Goal: Transaction & Acquisition: Purchase product/service

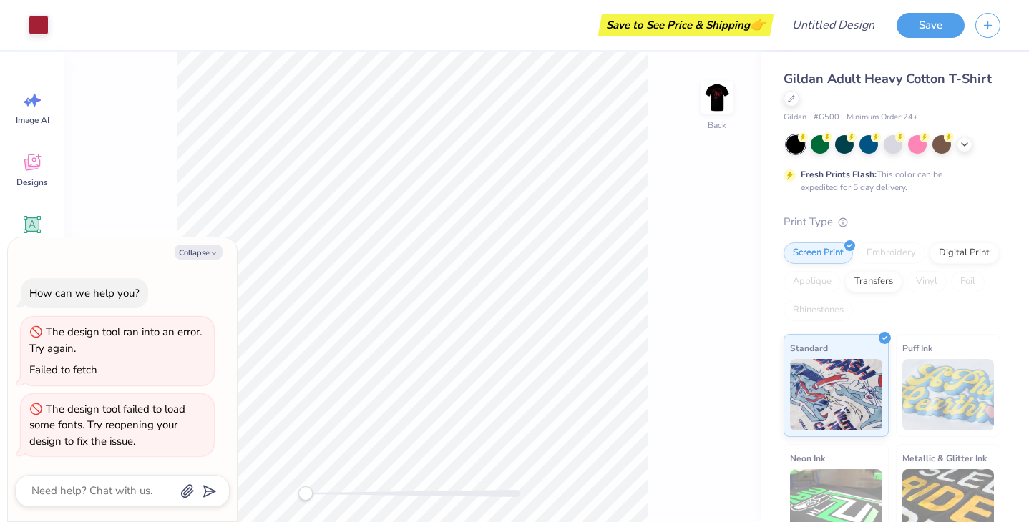
click at [976, 416] on img at bounding box center [948, 395] width 92 height 72
click at [834, 405] on img at bounding box center [836, 393] width 92 height 72
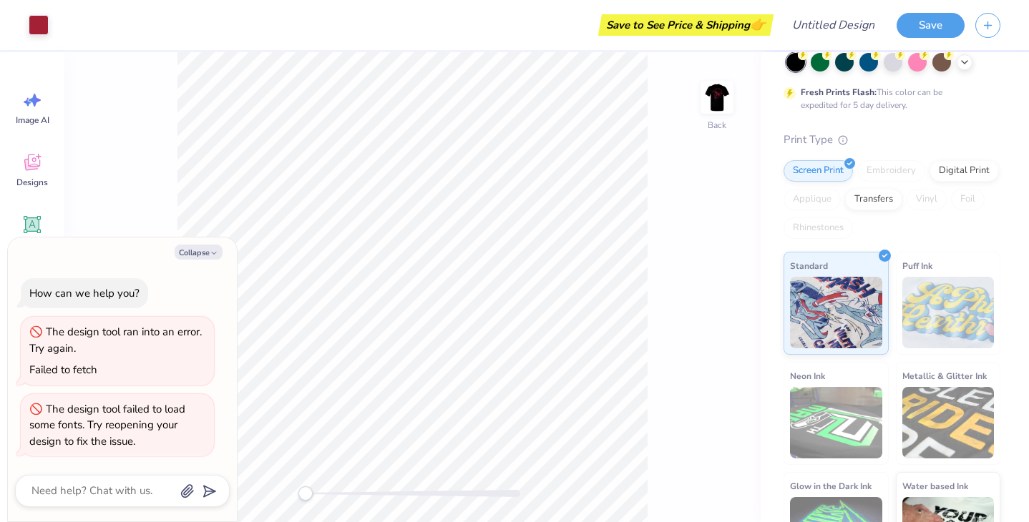
scroll to position [135, 0]
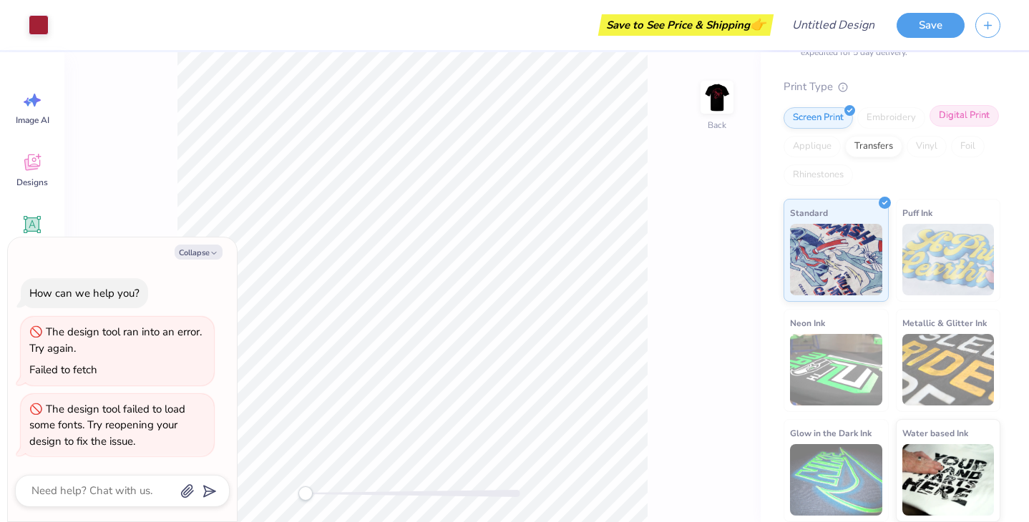
click at [968, 117] on div "Digital Print" at bounding box center [964, 115] width 69 height 21
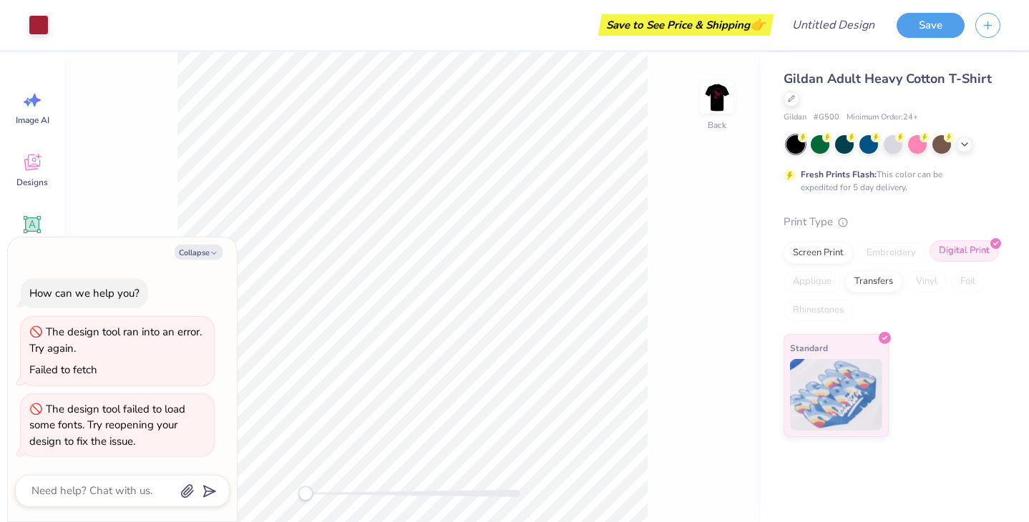
scroll to position [0, 0]
click at [932, 19] on button "Save" at bounding box center [931, 23] width 68 height 25
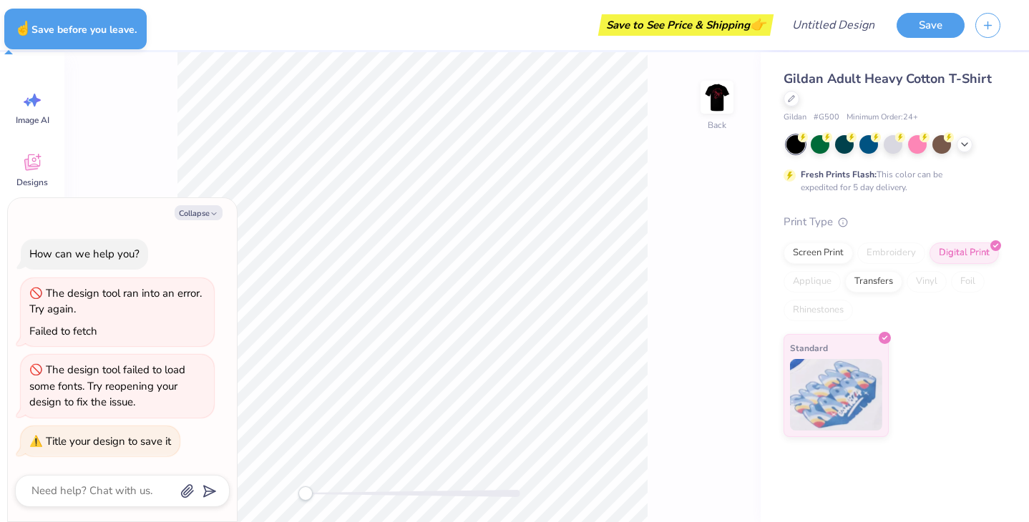
type textarea "x"
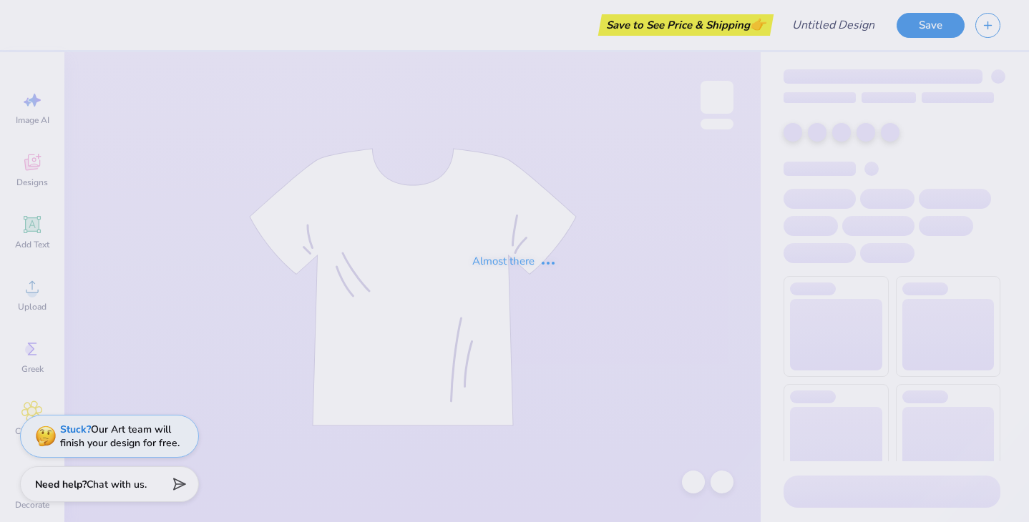
click at [841, 27] on div "Almost there" at bounding box center [514, 261] width 1029 height 522
click at [832, 19] on input "Design Title" at bounding box center [851, 25] width 70 height 29
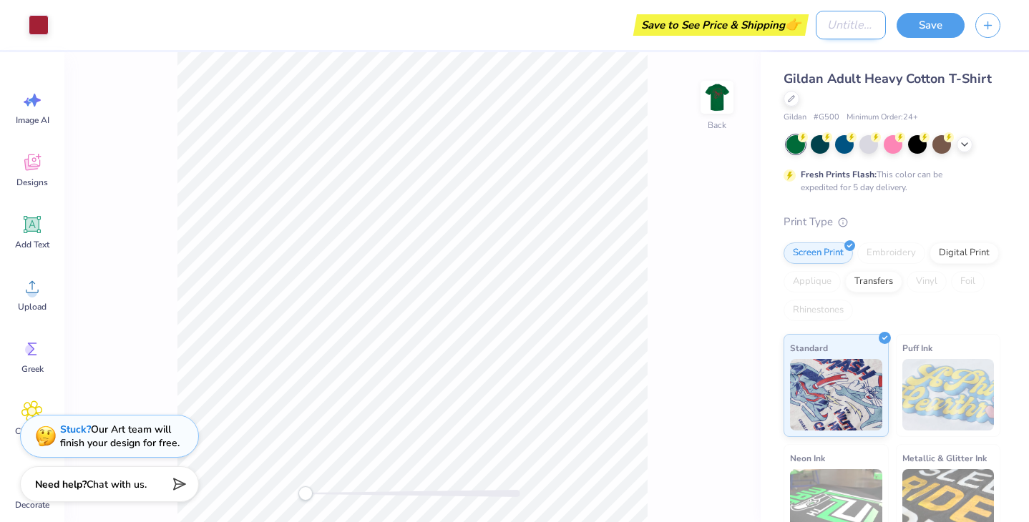
click at [836, 23] on input "Design Title" at bounding box center [851, 25] width 70 height 29
type input "Nako 25"
click at [926, 151] on div at bounding box center [917, 143] width 19 height 19
click at [922, 144] on div at bounding box center [917, 143] width 19 height 19
click at [919, 150] on div at bounding box center [917, 143] width 19 height 19
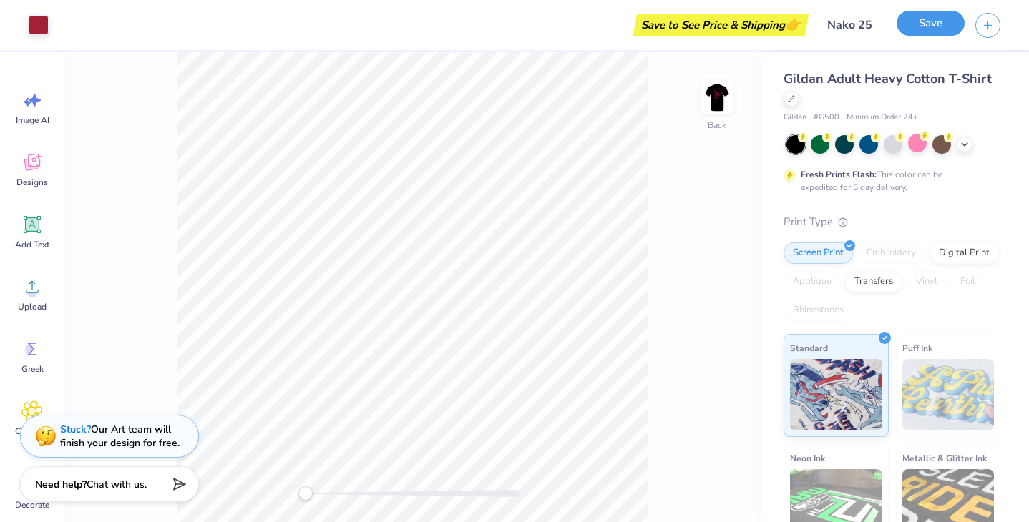
click at [925, 28] on button "Save" at bounding box center [931, 23] width 68 height 25
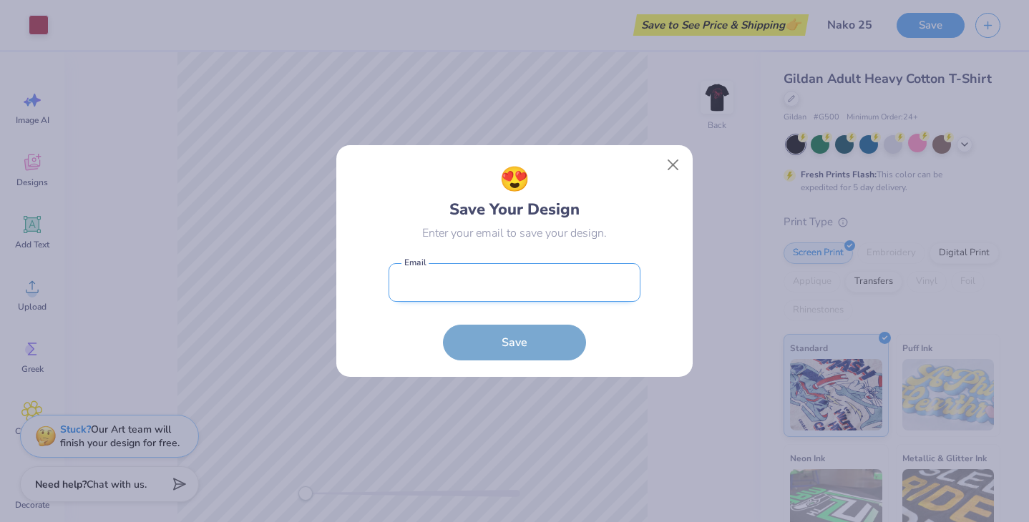
click at [503, 286] on input "email" at bounding box center [515, 282] width 252 height 39
type input "[EMAIL_ADDRESS][DOMAIN_NAME]"
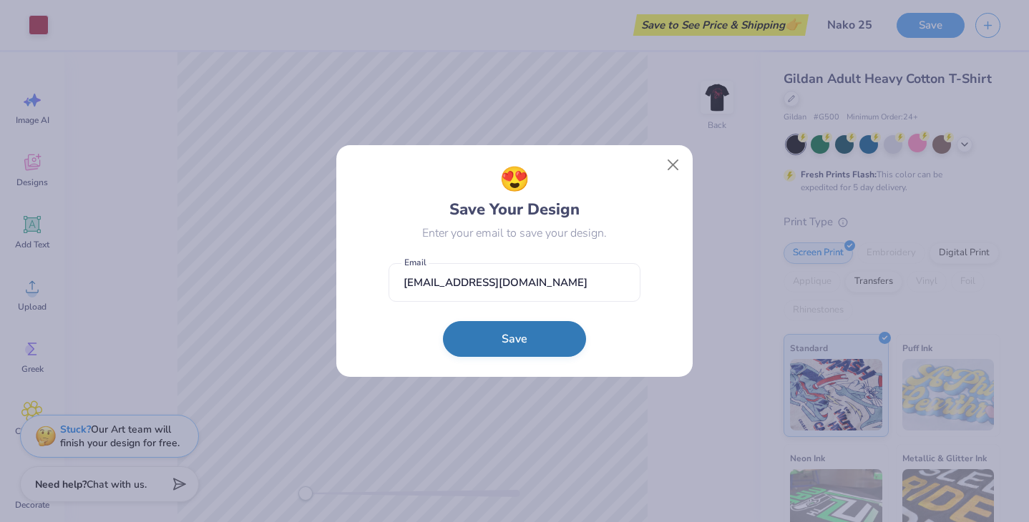
click at [514, 351] on button "Save" at bounding box center [514, 339] width 143 height 36
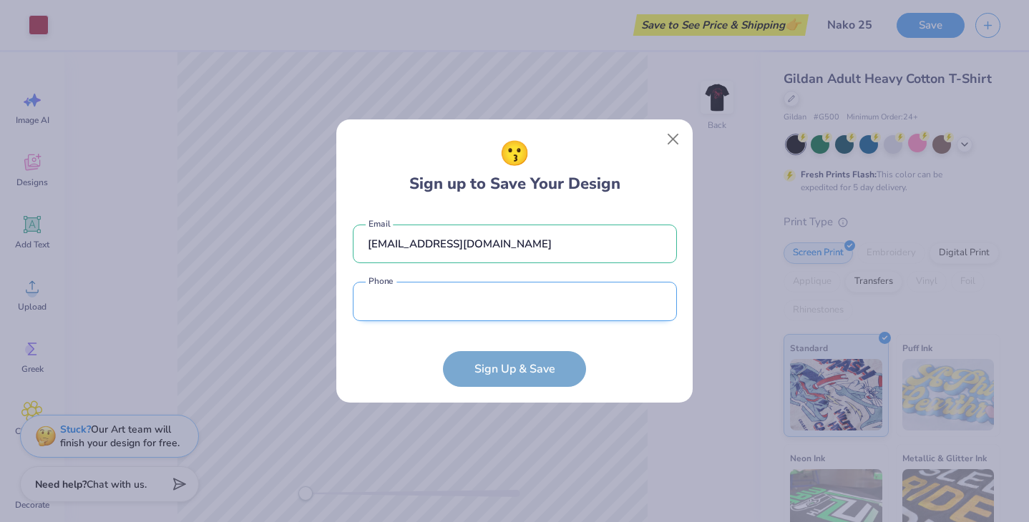
click at [470, 300] on input "tel" at bounding box center [515, 301] width 324 height 39
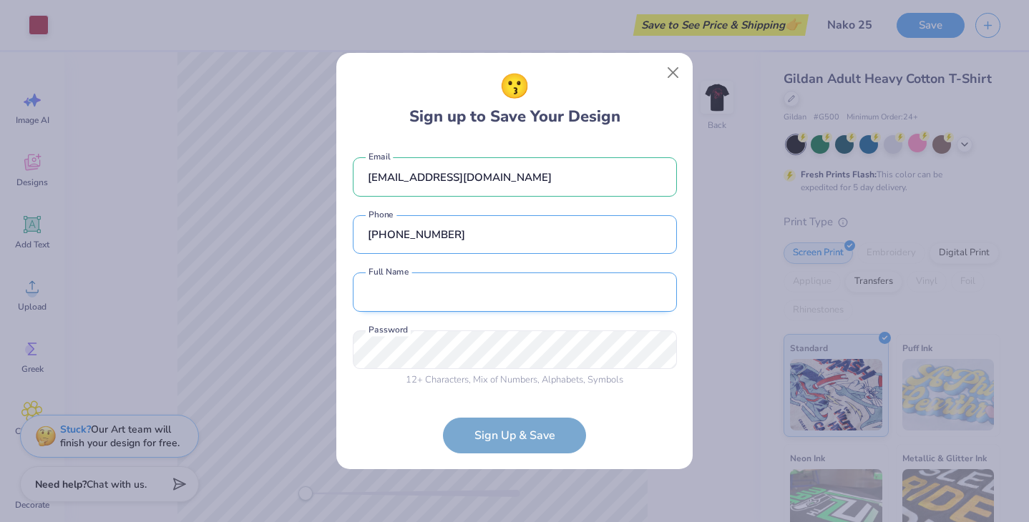
type input "(808) 753-7283"
click at [494, 303] on input "text" at bounding box center [515, 292] width 324 height 39
type input "Kira Sakai"
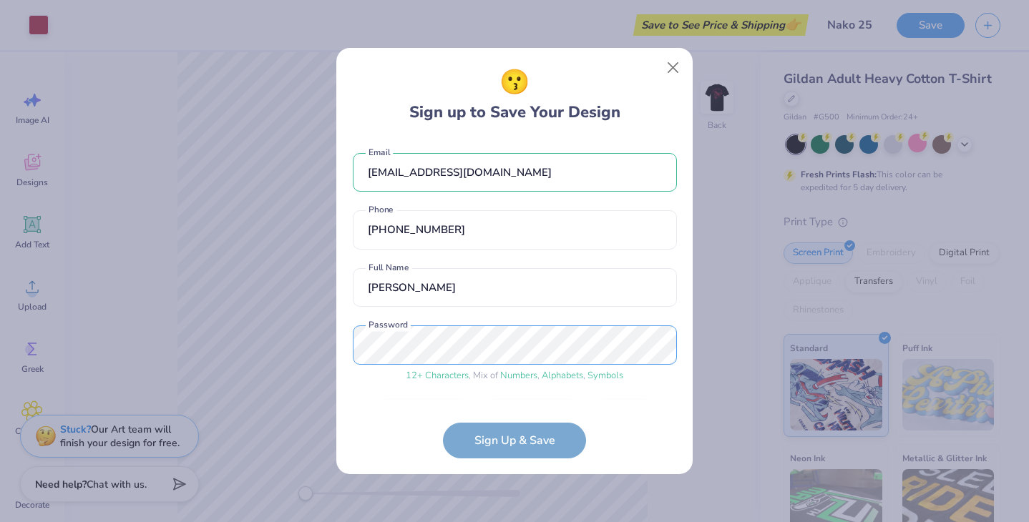
scroll to position [44, 0]
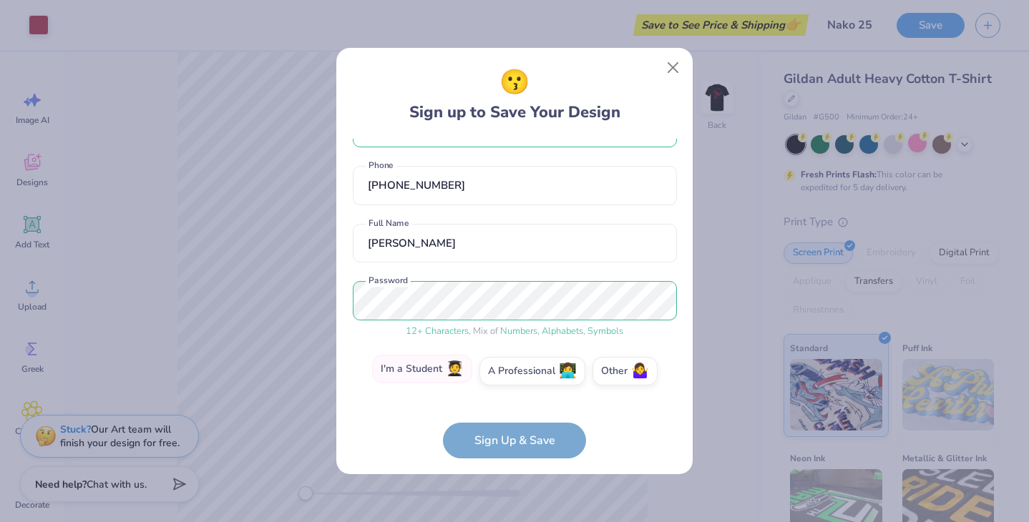
click at [449, 367] on label "I'm a Student 🧑‍🎓" at bounding box center [422, 369] width 100 height 29
click at [510, 415] on input "I'm a Student 🧑‍🎓" at bounding box center [514, 419] width 9 height 9
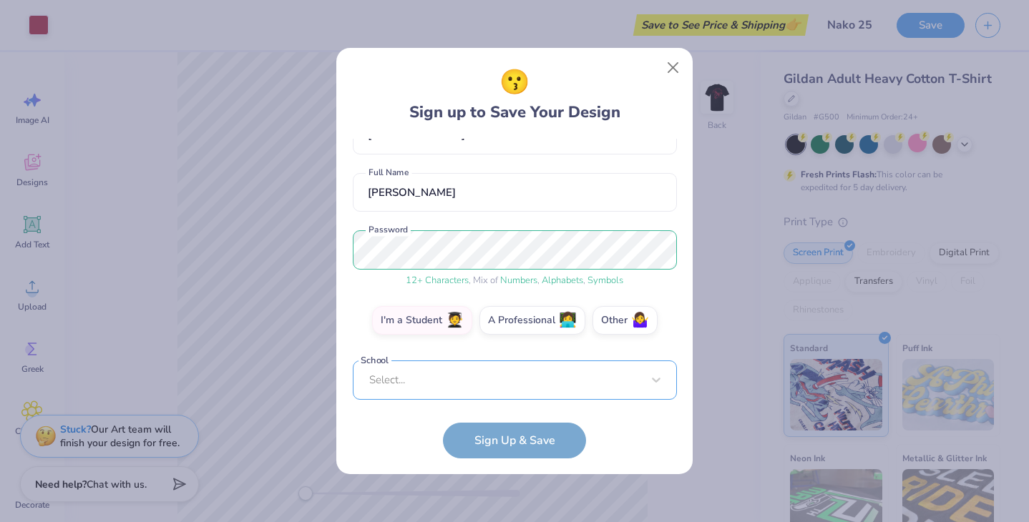
click at [455, 374] on div "Select..." at bounding box center [515, 380] width 324 height 39
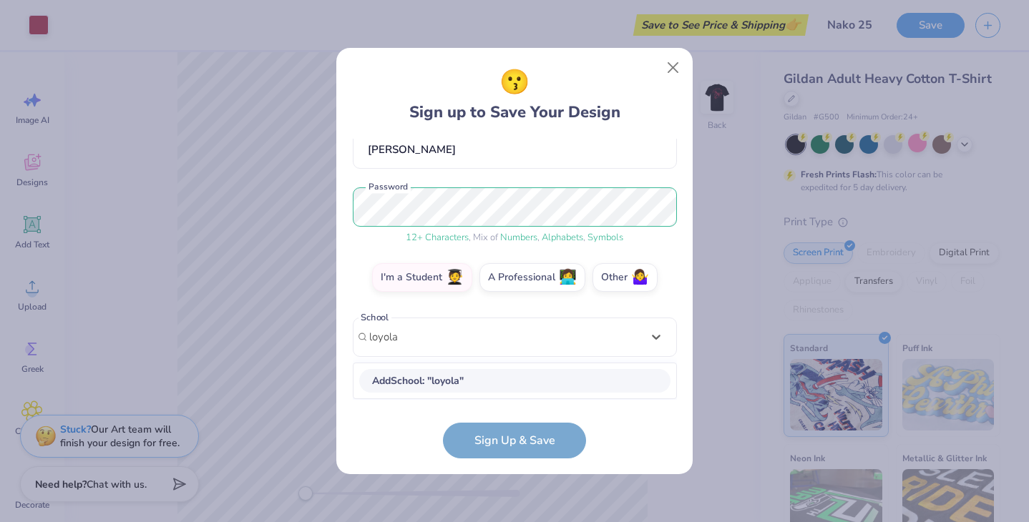
scroll to position [137, 0]
click at [469, 389] on div "Loyola Marymount University" at bounding box center [514, 382] width 311 height 24
type input "loyola"
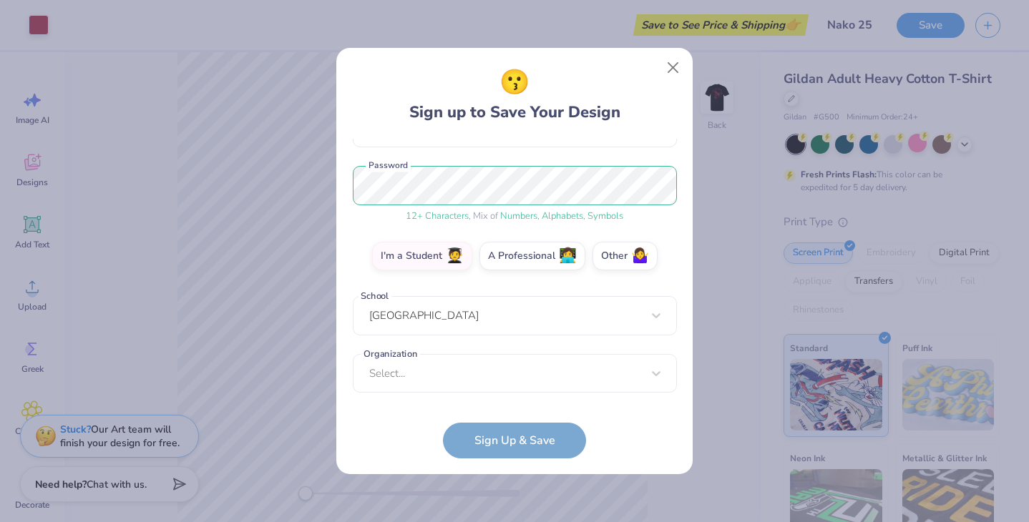
click at [523, 447] on form "kira@scraptek.com Email (808) 753-7283 Phone Kira Sakai Full Name 12 + Characte…" at bounding box center [515, 299] width 324 height 320
click at [470, 362] on div "Select..." at bounding box center [515, 373] width 324 height 39
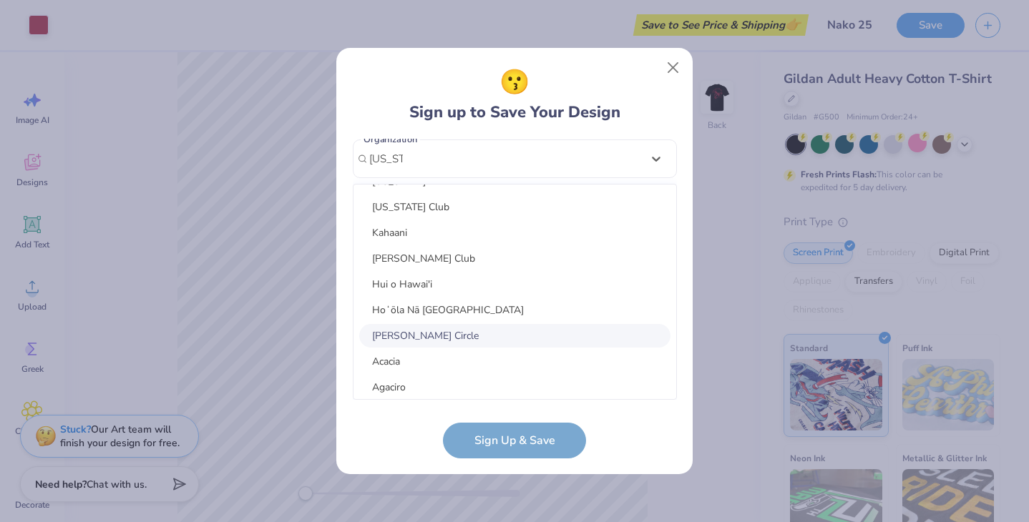
scroll to position [0, 0]
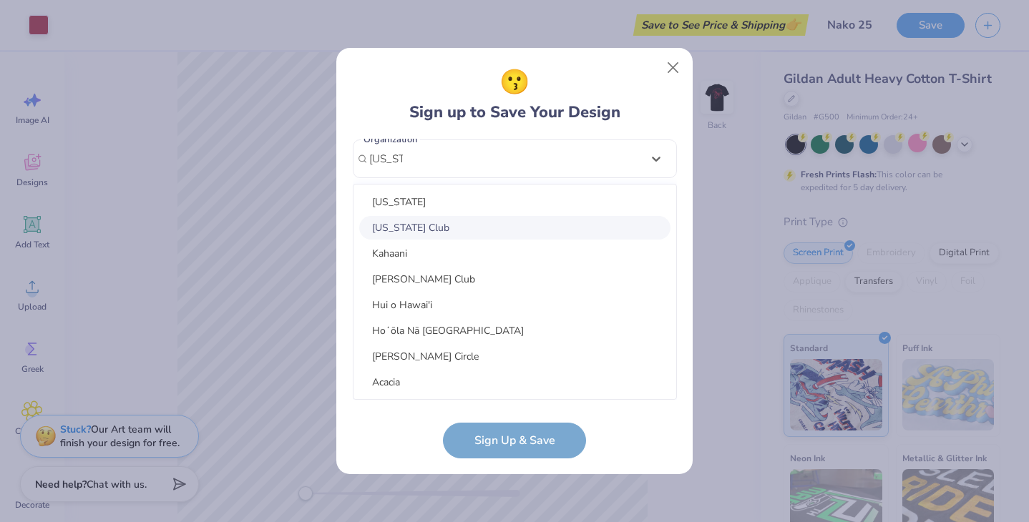
click at [466, 222] on div "Hawaii Club" at bounding box center [514, 228] width 311 height 24
type input "hawaii"
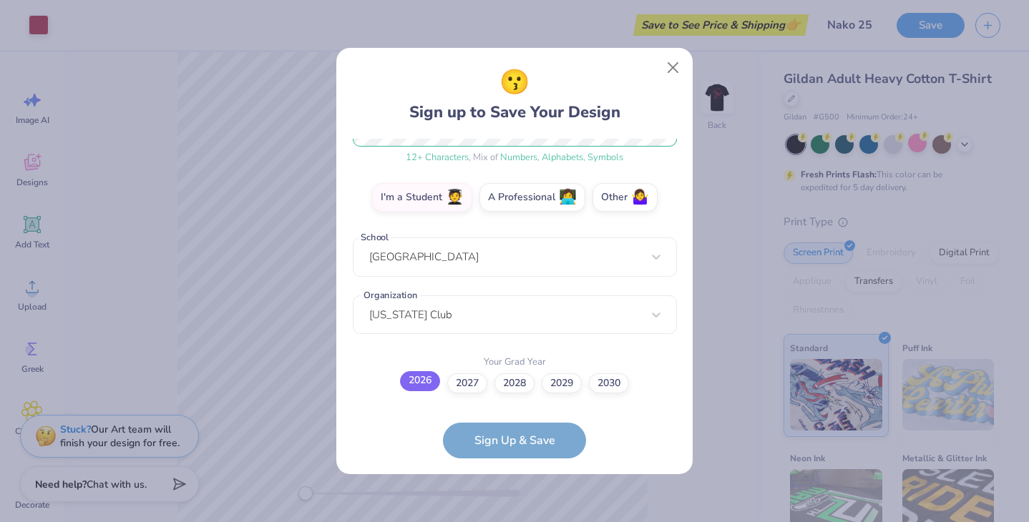
click at [410, 379] on label "2026" at bounding box center [420, 381] width 40 height 20
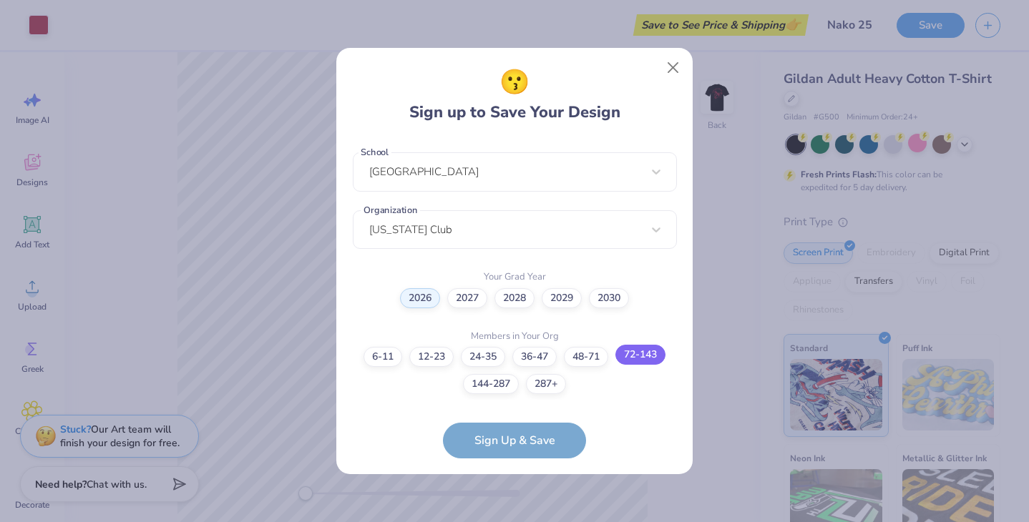
click at [627, 352] on label "72-143" at bounding box center [640, 355] width 50 height 20
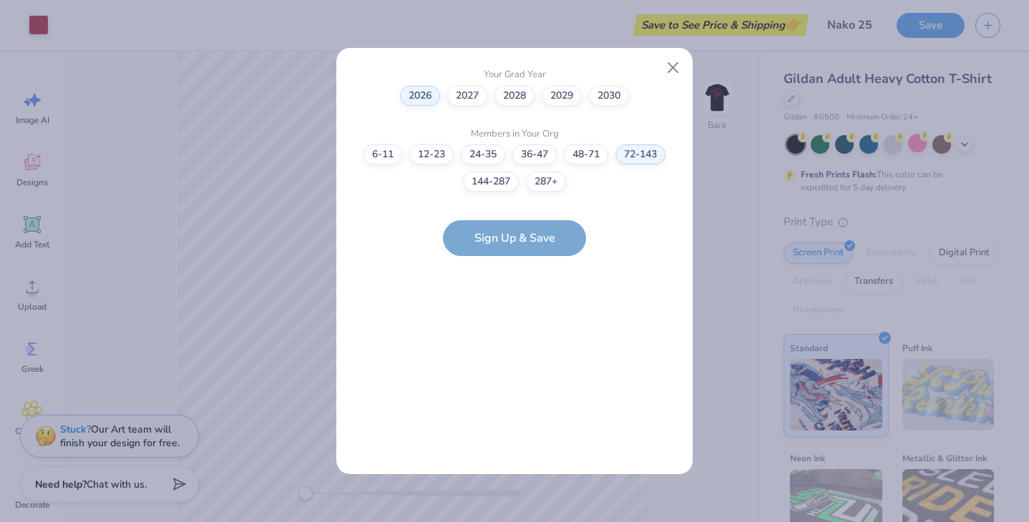
scroll to position [0, 0]
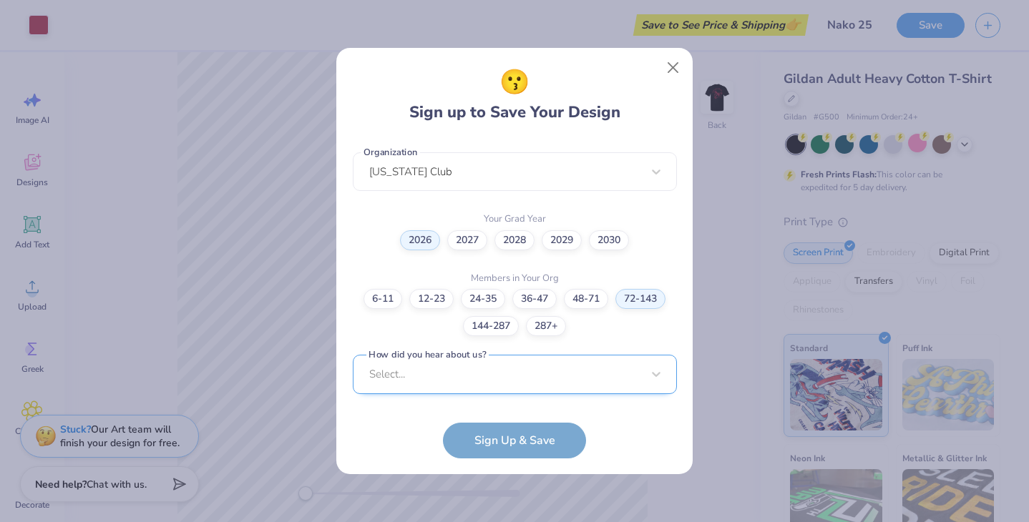
click at [478, 371] on div "Select..." at bounding box center [515, 374] width 324 height 39
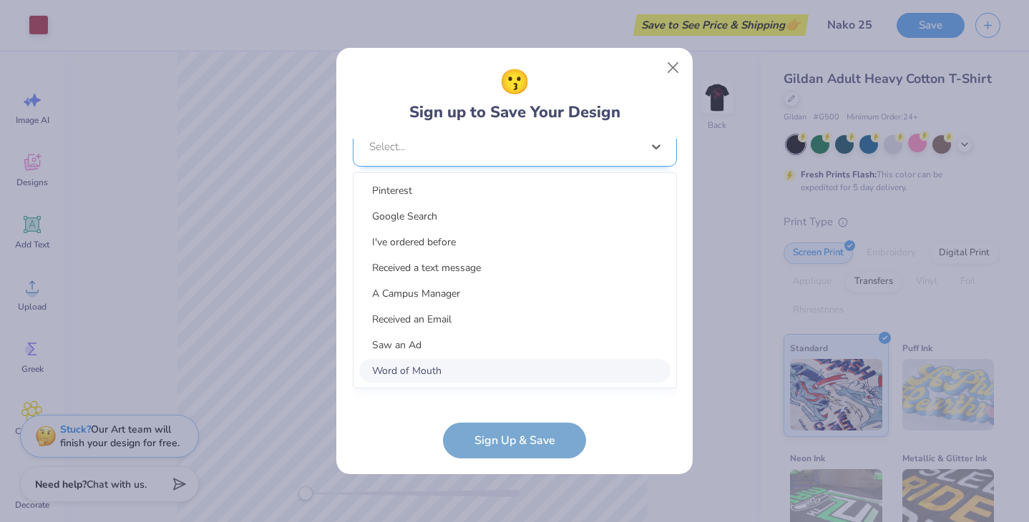
scroll to position [576, 0]
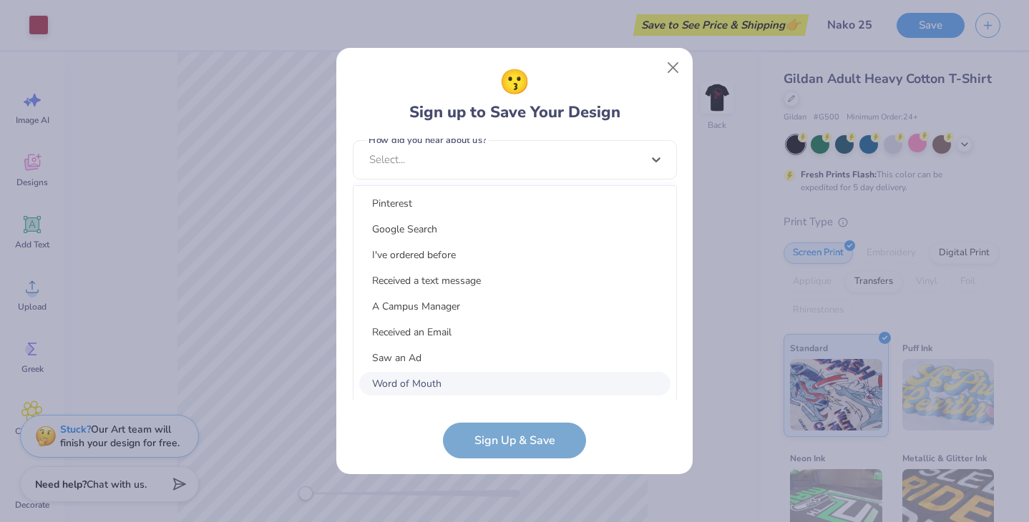
click at [478, 379] on div "Word of Mouth" at bounding box center [514, 384] width 311 height 24
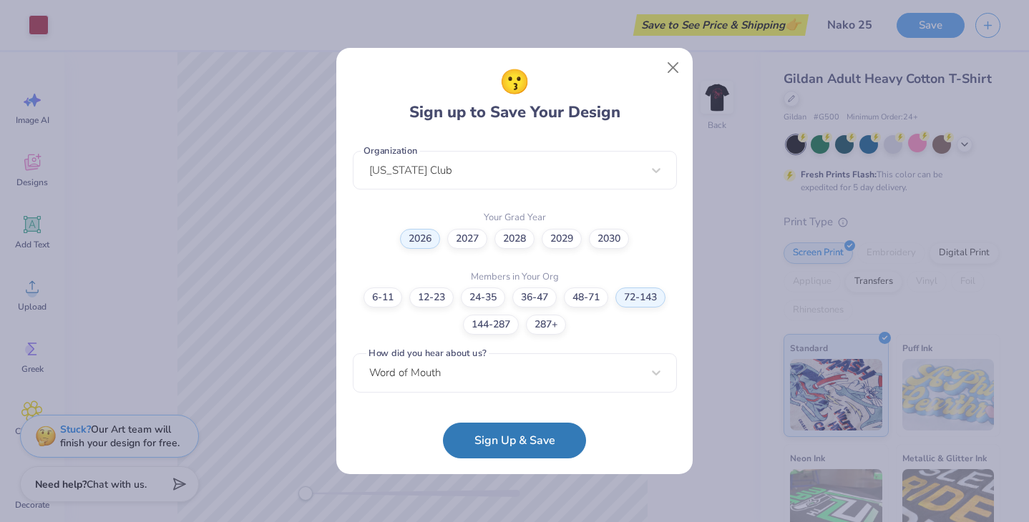
scroll to position [361, 0]
click at [525, 453] on button "Sign Up & Save" at bounding box center [514, 437] width 143 height 36
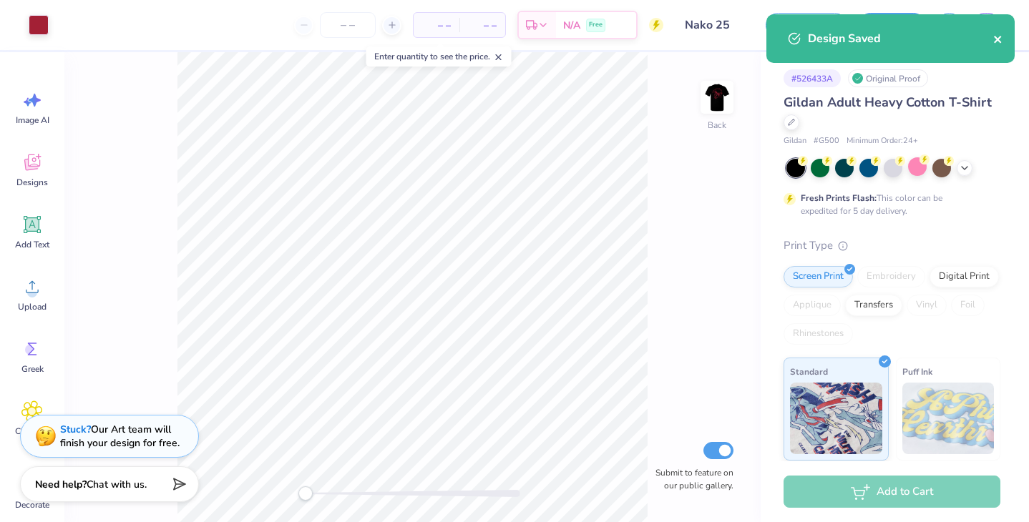
click at [998, 39] on icon "close" at bounding box center [997, 39] width 7 height 7
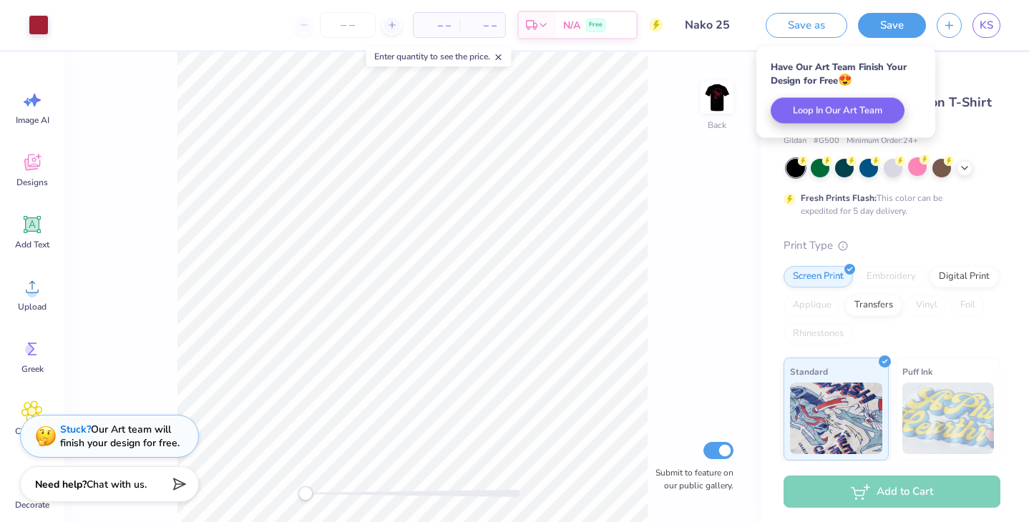
click at [502, 54] on icon at bounding box center [499, 57] width 10 height 10
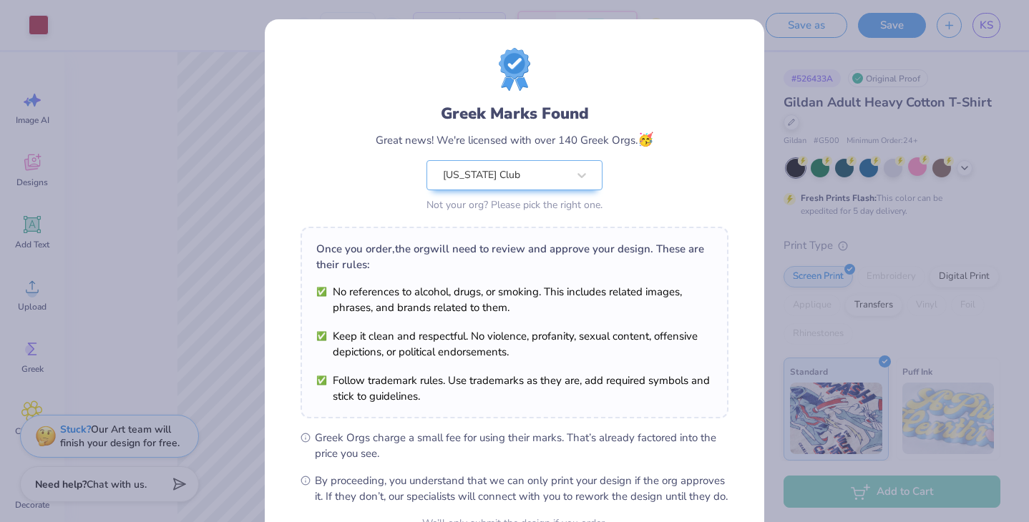
click at [836, 209] on div "Greek Marks Found Great news! We're licensed with over 140 Greek Orgs. 🥳 Hawaii…" at bounding box center [514, 261] width 1029 height 522
click at [807, 218] on div "Greek Marks Found Great news! We're licensed with over 140 Greek Orgs. 🥳 Hawaii…" at bounding box center [514, 261] width 1029 height 522
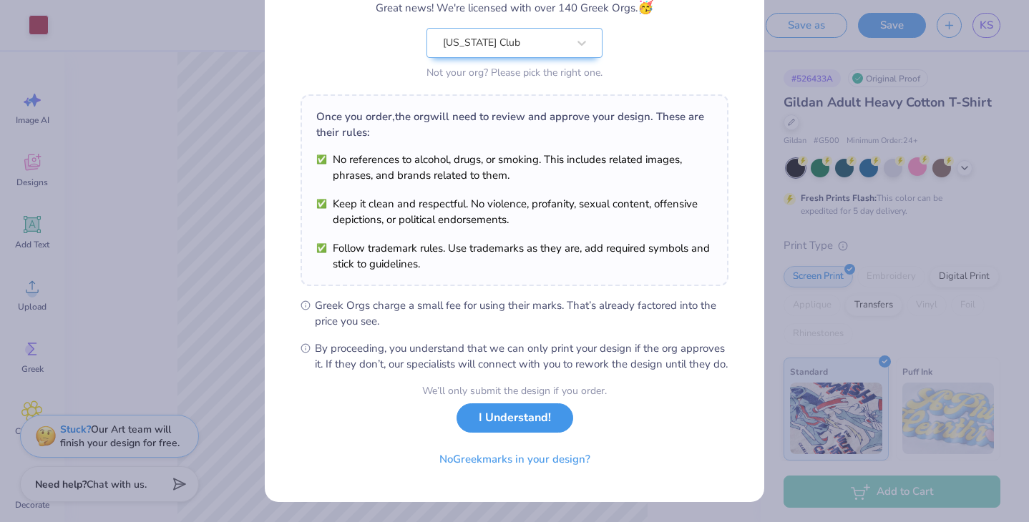
click at [504, 416] on button "I Understand!" at bounding box center [515, 418] width 117 height 29
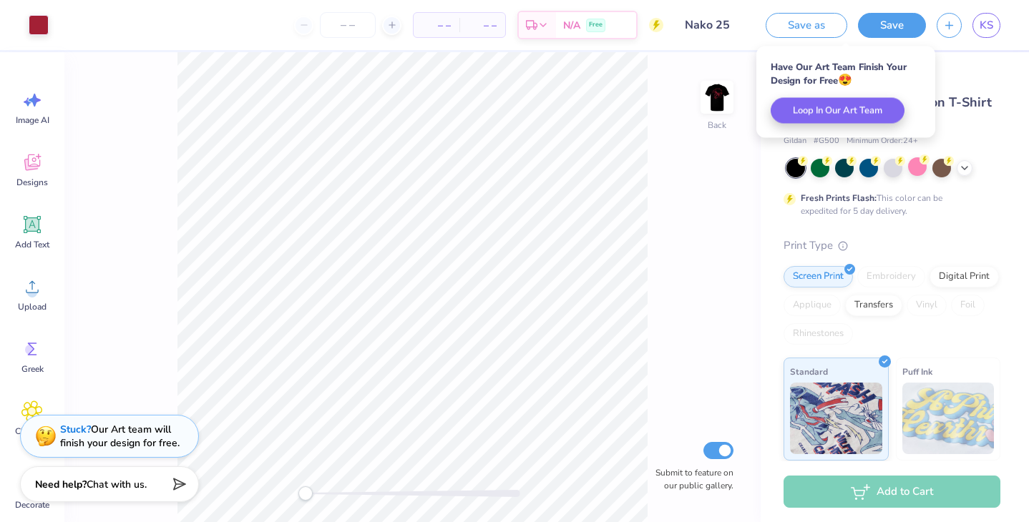
scroll to position [0, 0]
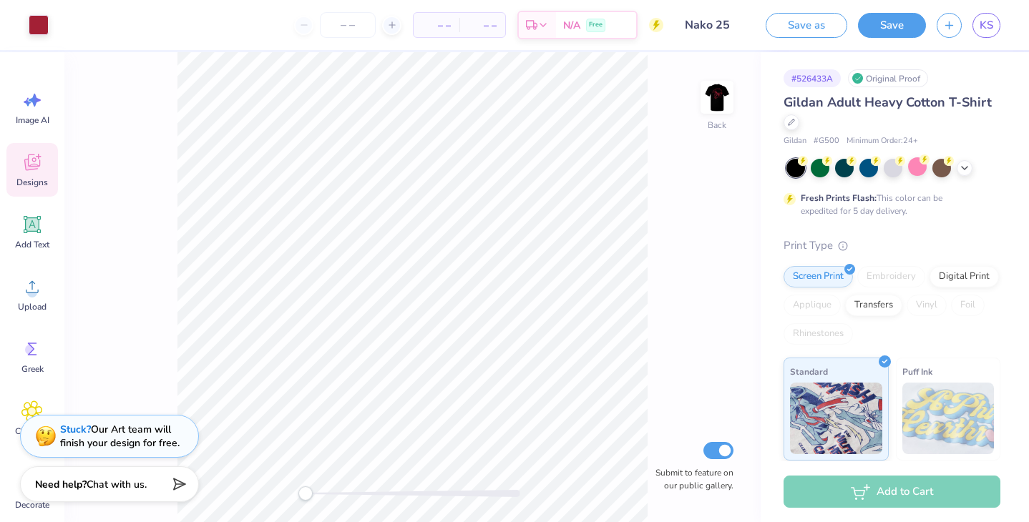
click at [27, 160] on icon at bounding box center [32, 164] width 14 height 11
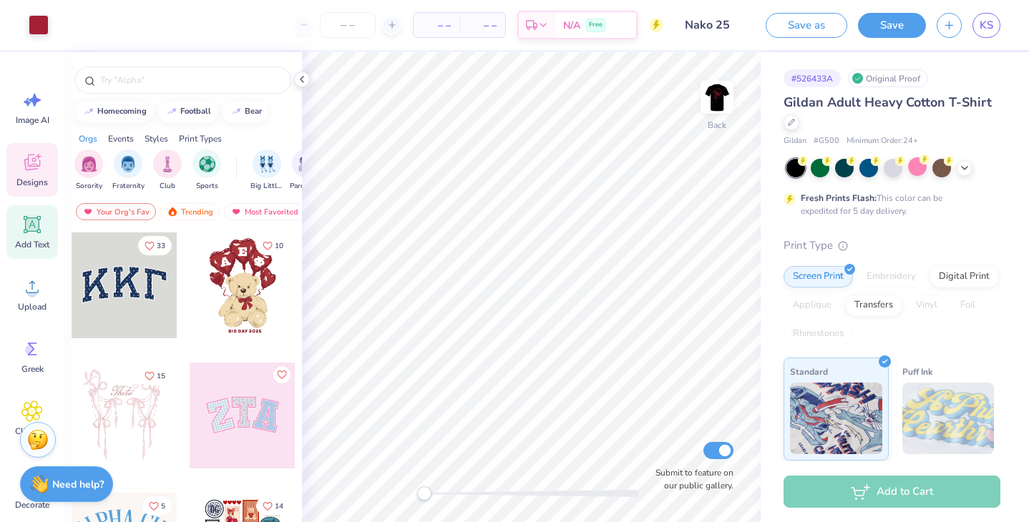
click at [34, 228] on icon at bounding box center [33, 225] width 14 height 14
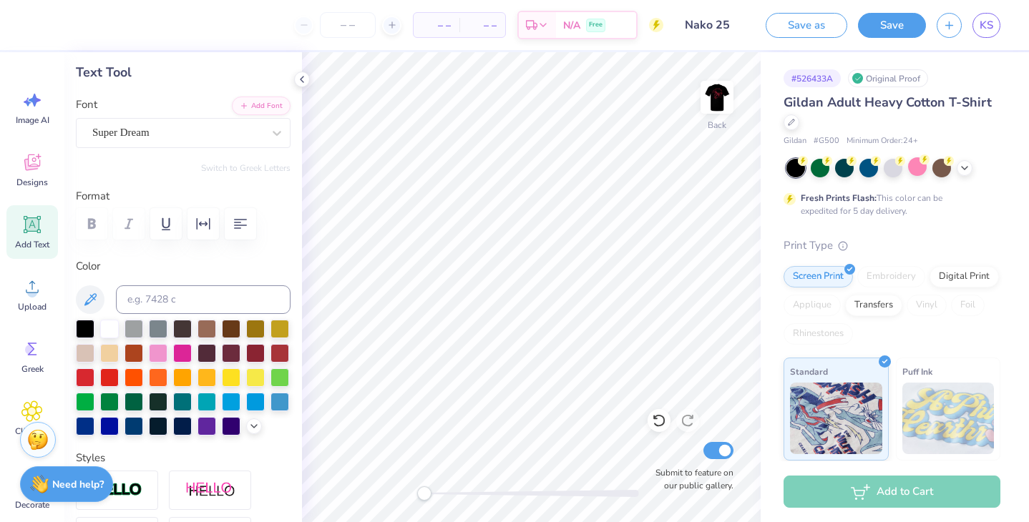
scroll to position [72, 0]
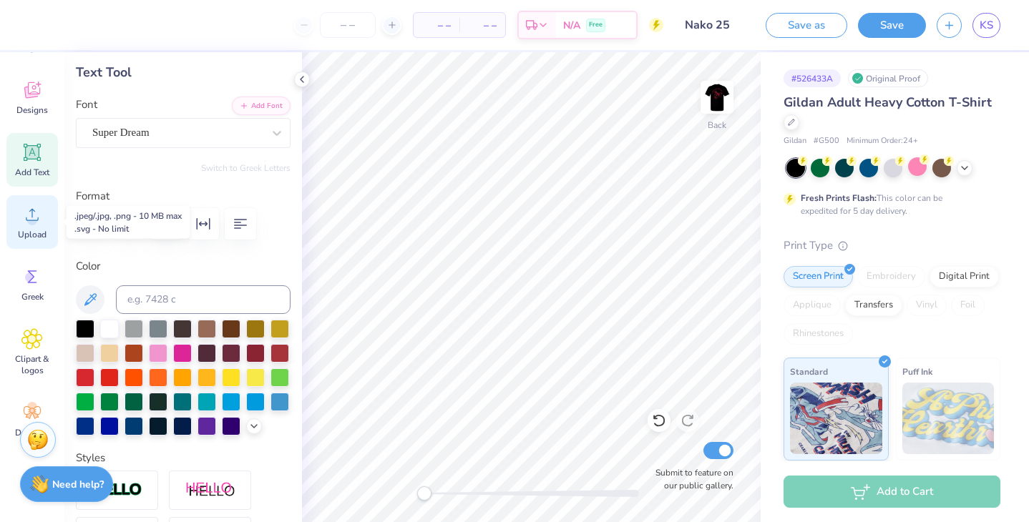
click at [26, 221] on icon at bounding box center [31, 214] width 21 height 21
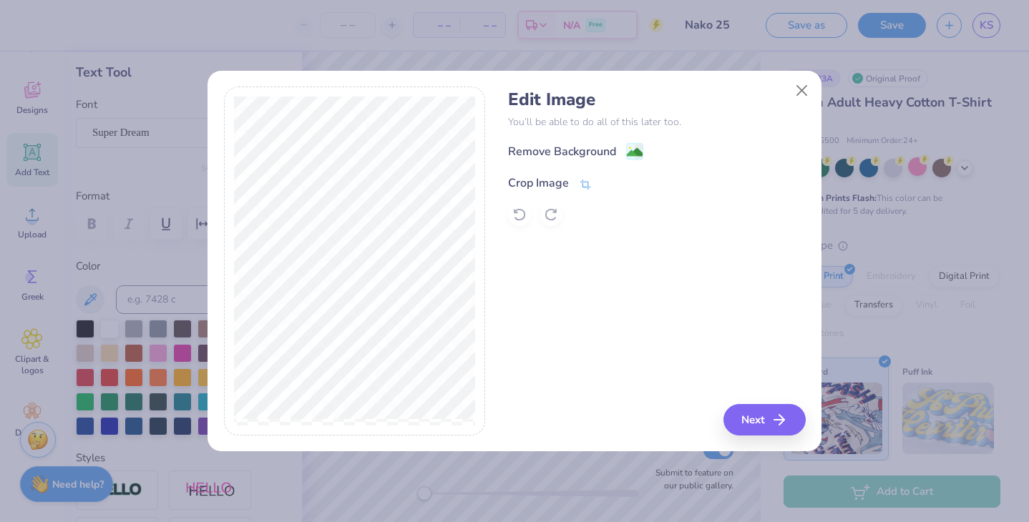
click at [552, 188] on div "Crop Image" at bounding box center [538, 183] width 61 height 17
click at [751, 430] on div "Edit Image You’ll be able to do all of this later too. Remove Background Crop I…" at bounding box center [656, 261] width 297 height 349
click at [607, 185] on icon at bounding box center [609, 181] width 9 height 9
click at [767, 422] on button "Next" at bounding box center [767, 419] width 82 height 31
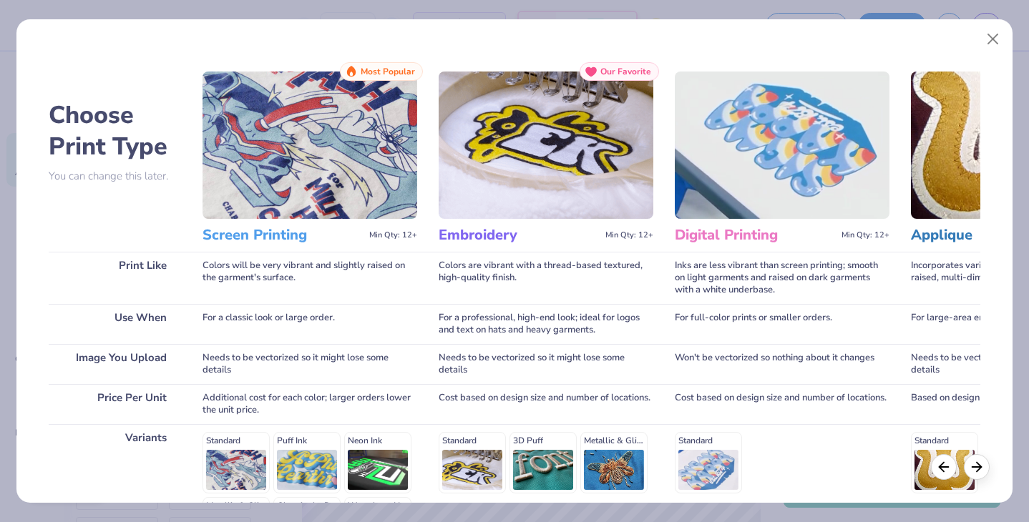
click at [246, 458] on div "Standard Puff Ink Neon Ink Metallic & Glitter Ink Glow in the Dark Ink Water ba…" at bounding box center [310, 495] width 215 height 126
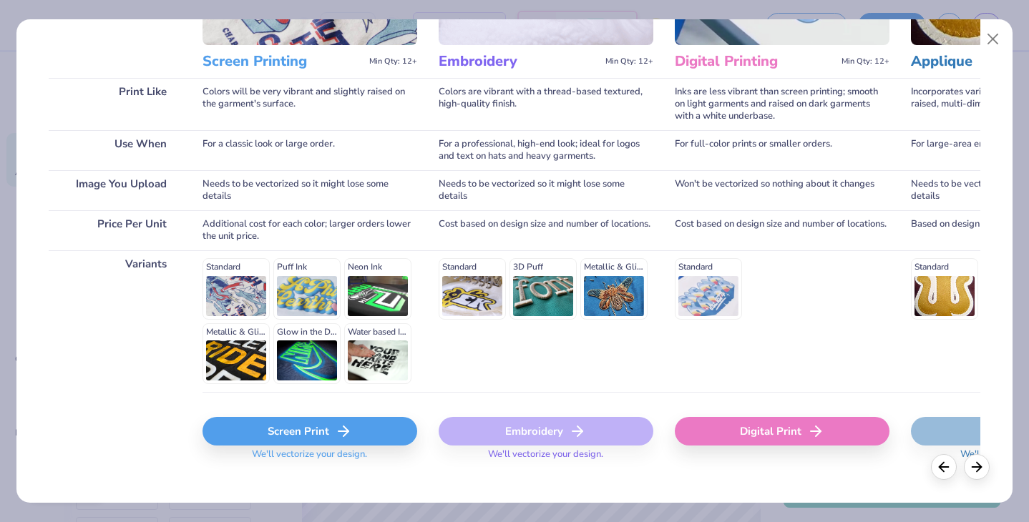
scroll to position [191, 0]
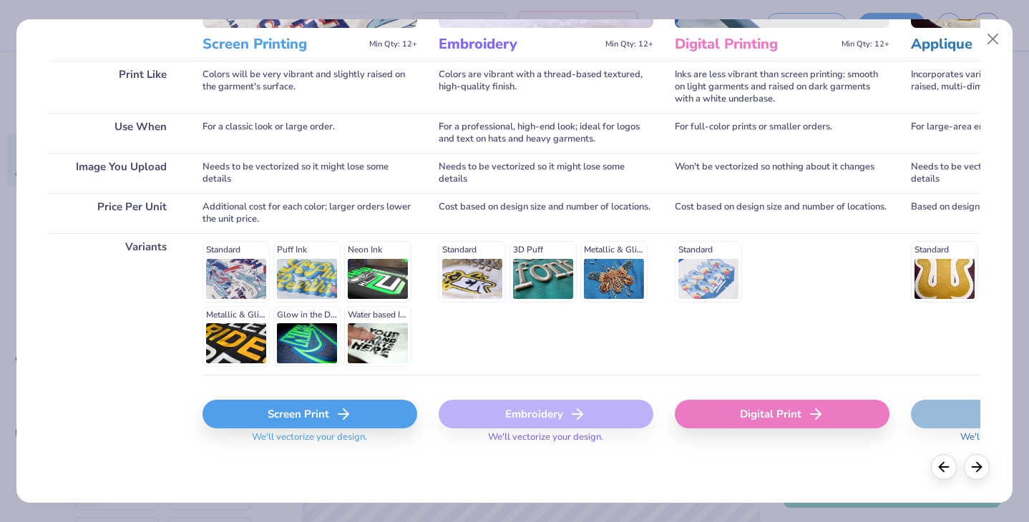
click at [341, 415] on icon at bounding box center [343, 414] width 17 height 17
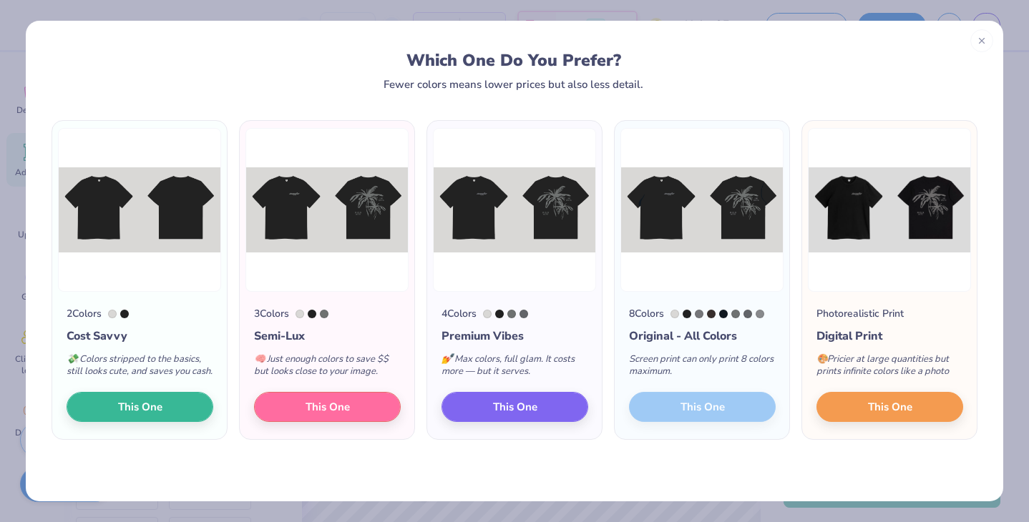
click at [367, 358] on div "🧠 Just enough colors to save $$ but looks close to your image." at bounding box center [327, 368] width 147 height 47
click at [370, 419] on button "This One" at bounding box center [327, 405] width 147 height 30
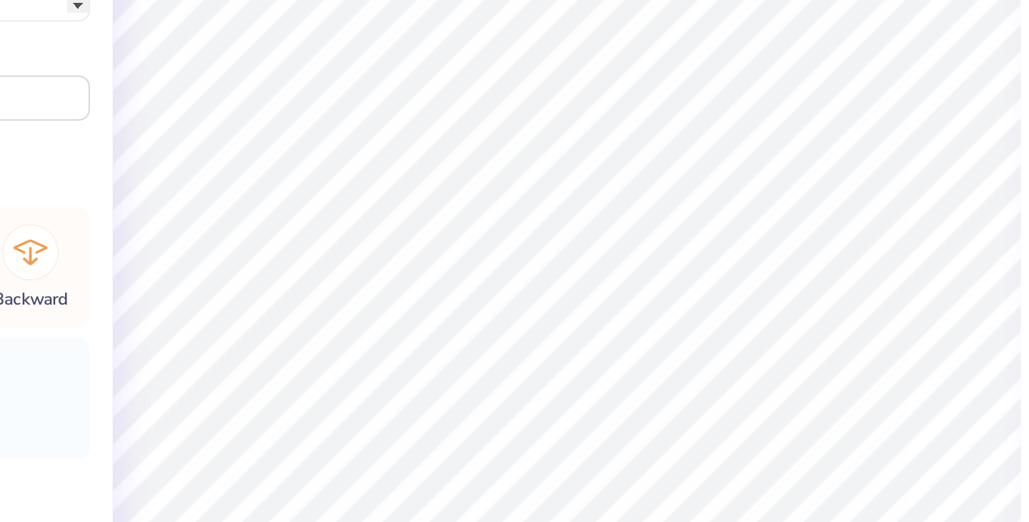
type input "10.39"
type input "15.00"
type input "7.95"
type input "9.28"
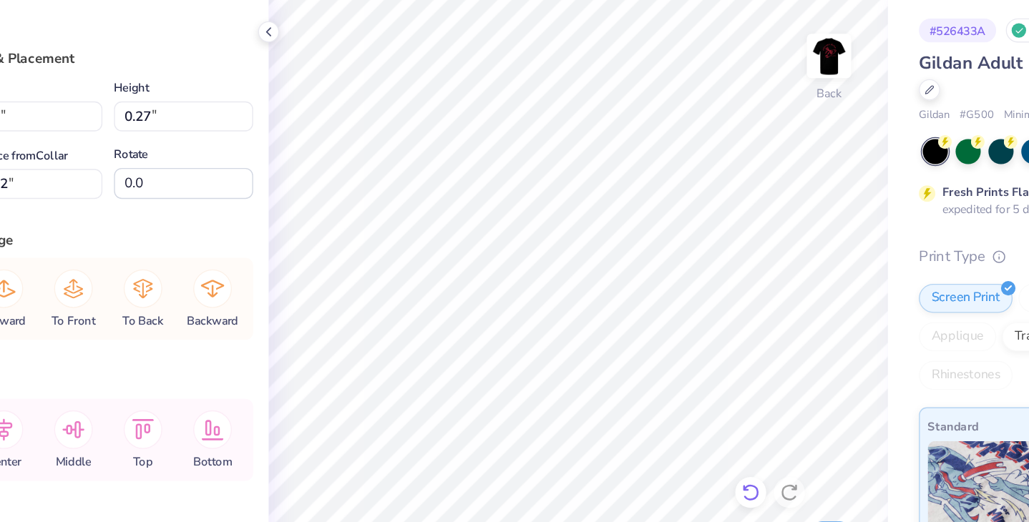
type input "6.53"
type input "1.72"
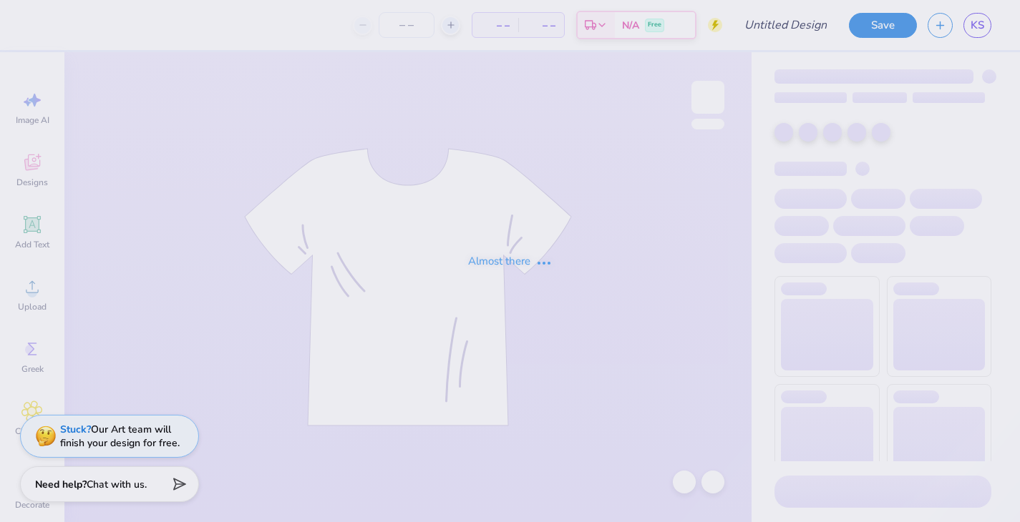
type input "Nako 25"
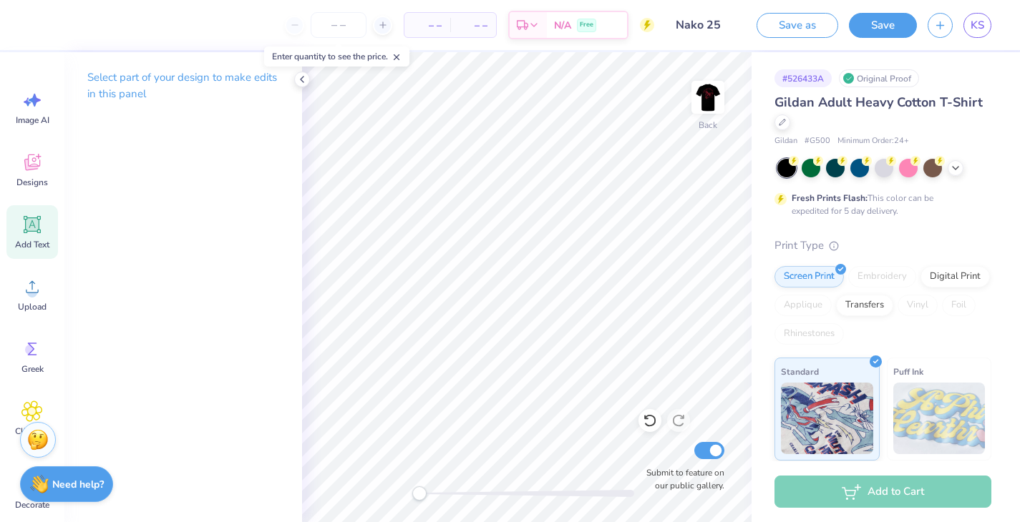
click at [19, 224] on div "Add Text" at bounding box center [32, 232] width 52 height 54
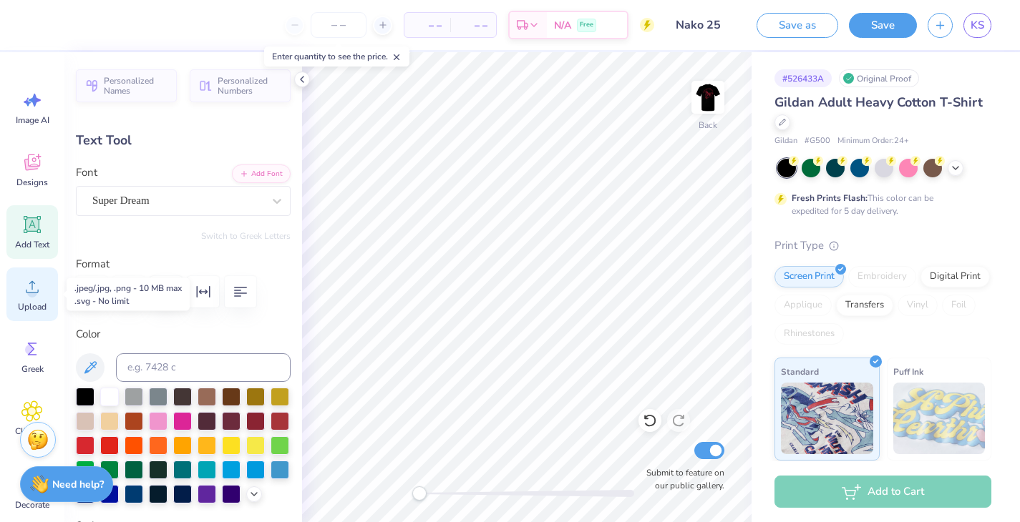
click at [34, 291] on circle at bounding box center [32, 293] width 10 height 10
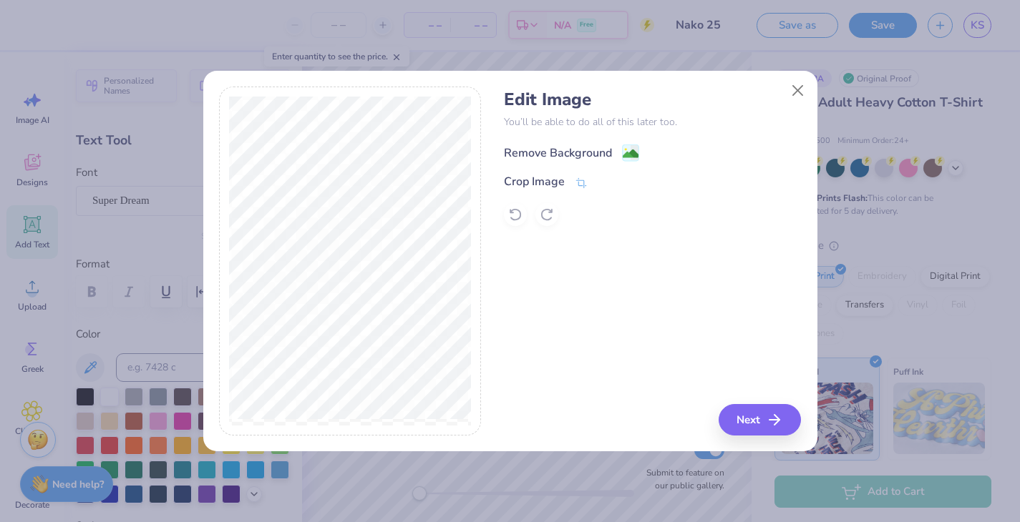
click at [630, 151] on image at bounding box center [631, 154] width 16 height 16
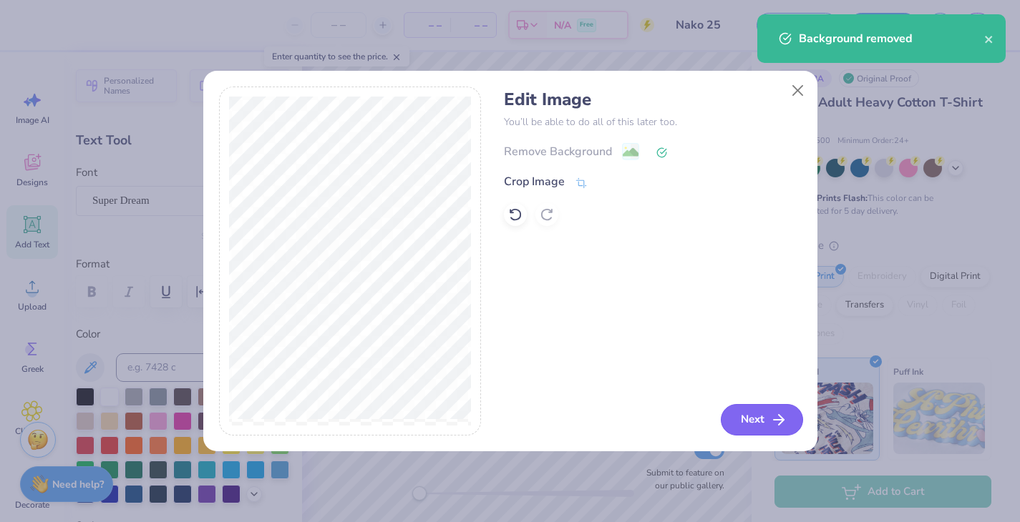
click at [756, 421] on button "Next" at bounding box center [762, 419] width 82 height 31
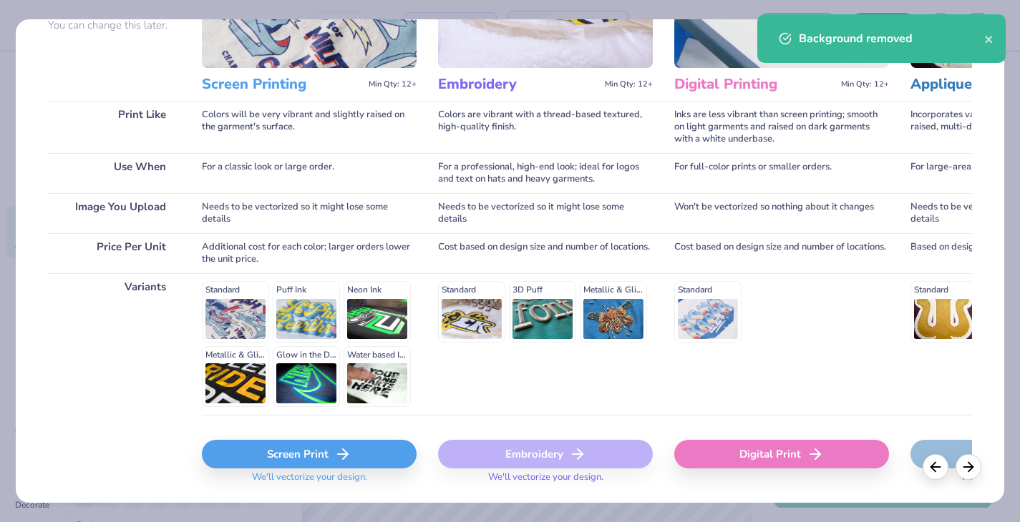
scroll to position [191, 0]
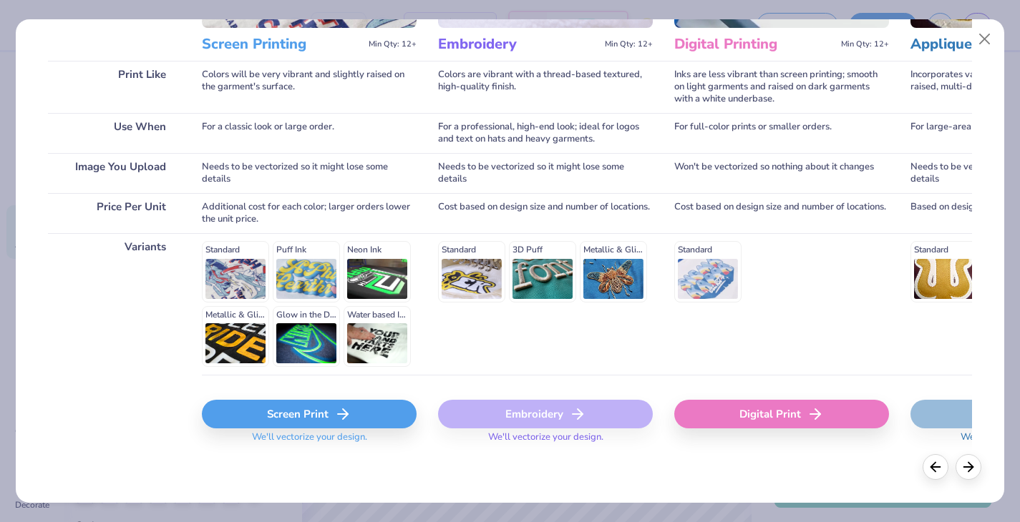
click at [349, 421] on icon at bounding box center [342, 414] width 17 height 17
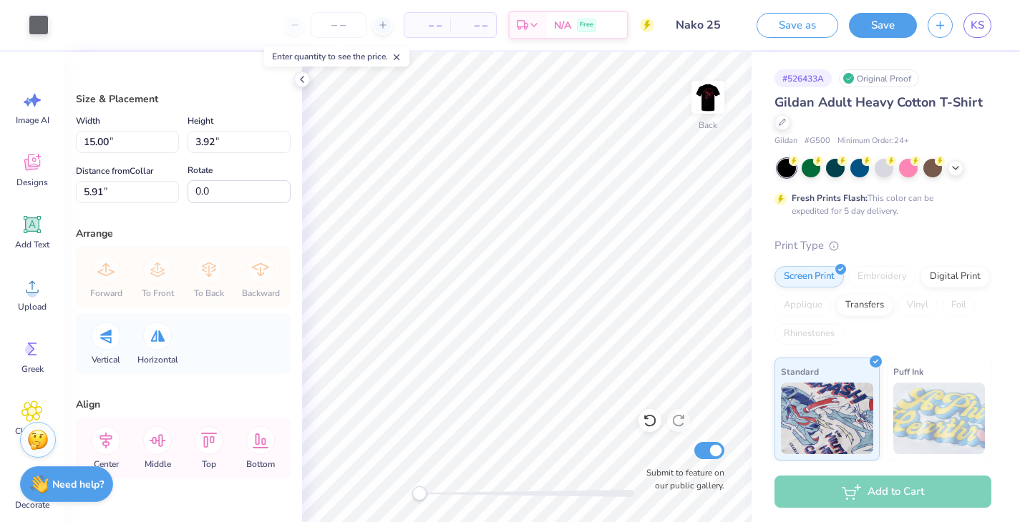
type input "5.47"
type input "1.43"
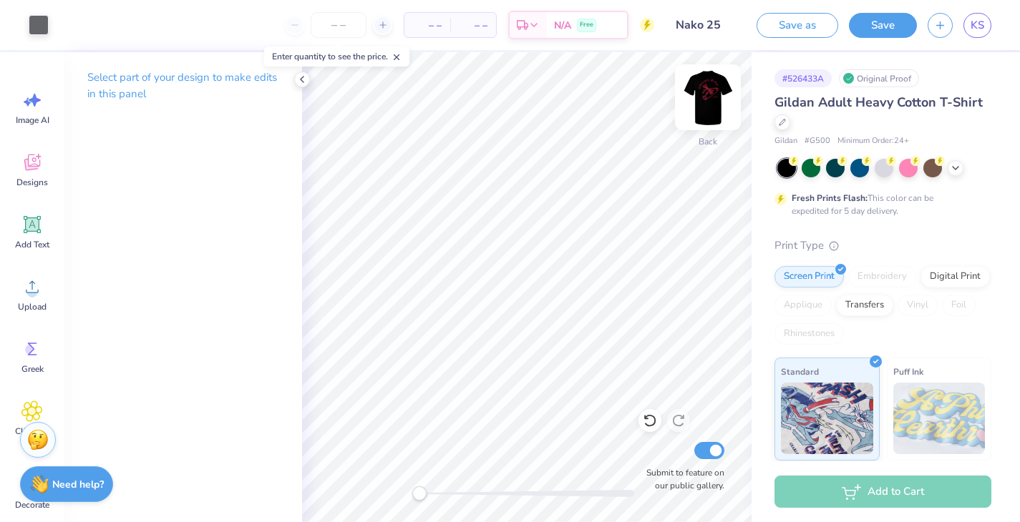
click at [713, 92] on img at bounding box center [707, 97] width 57 height 57
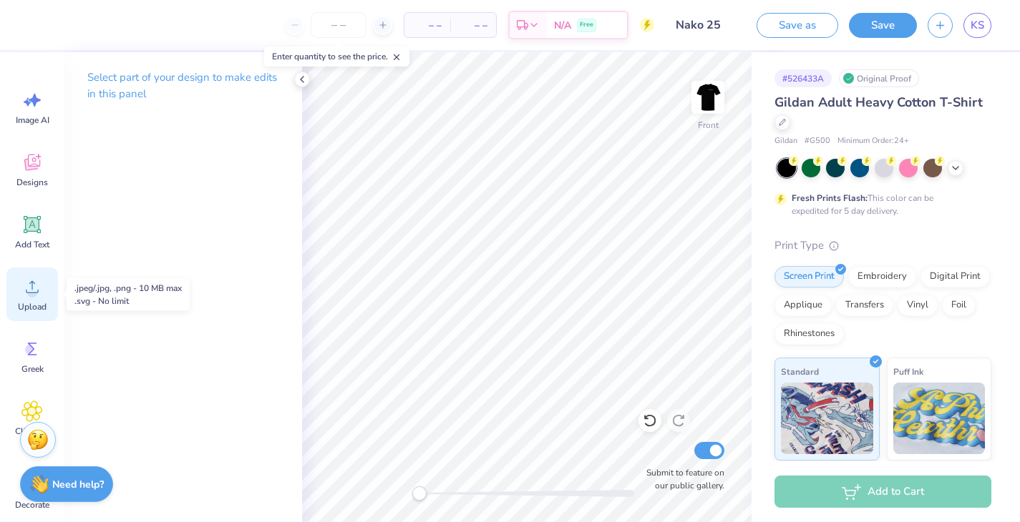
click at [24, 295] on icon at bounding box center [31, 286] width 21 height 21
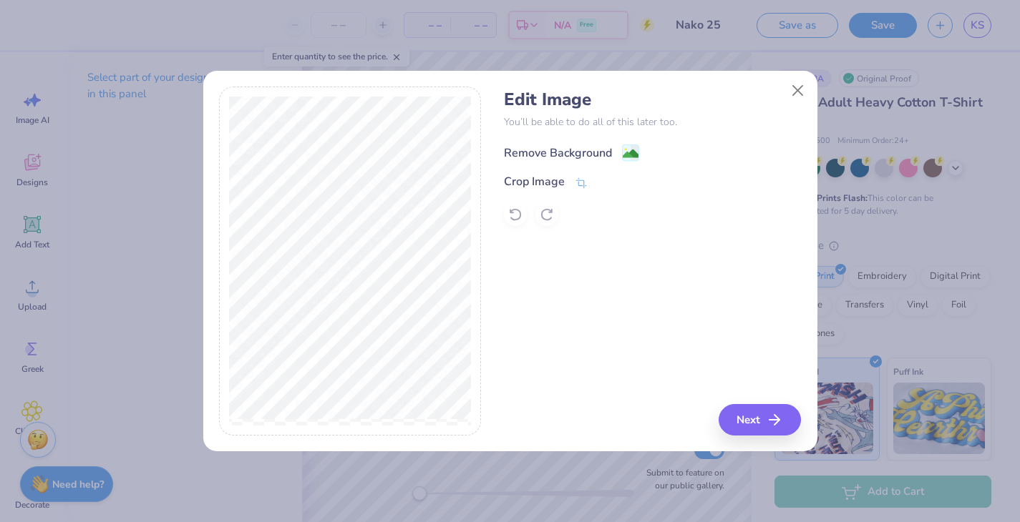
click at [629, 150] on image at bounding box center [631, 154] width 16 height 16
click at [774, 420] on line "button" at bounding box center [779, 420] width 10 height 0
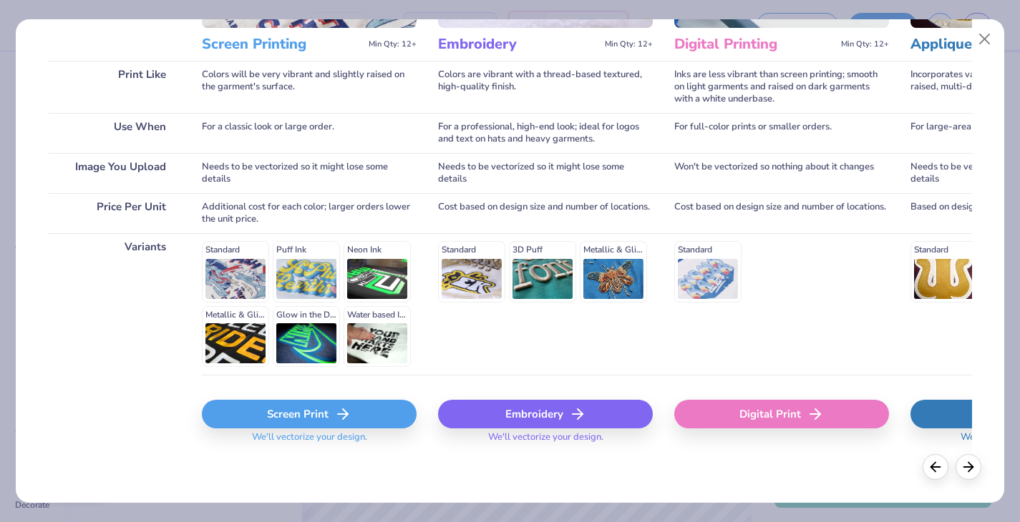
click at [274, 409] on div "Screen Print" at bounding box center [309, 414] width 215 height 29
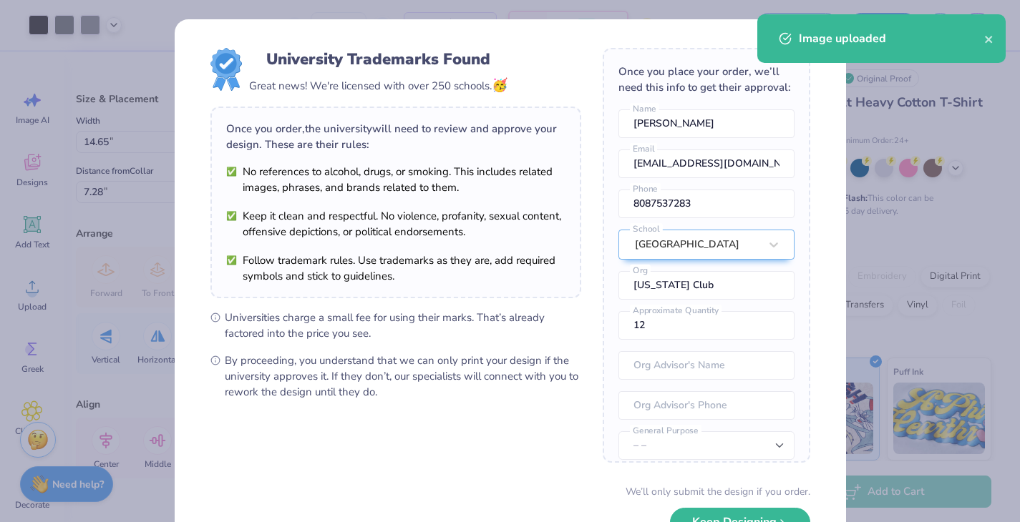
click at [538, 249] on body "Art colors – – Per Item – – Total Est. Delivery N/A Free Design Title Nako 25 S…" at bounding box center [510, 261] width 1020 height 522
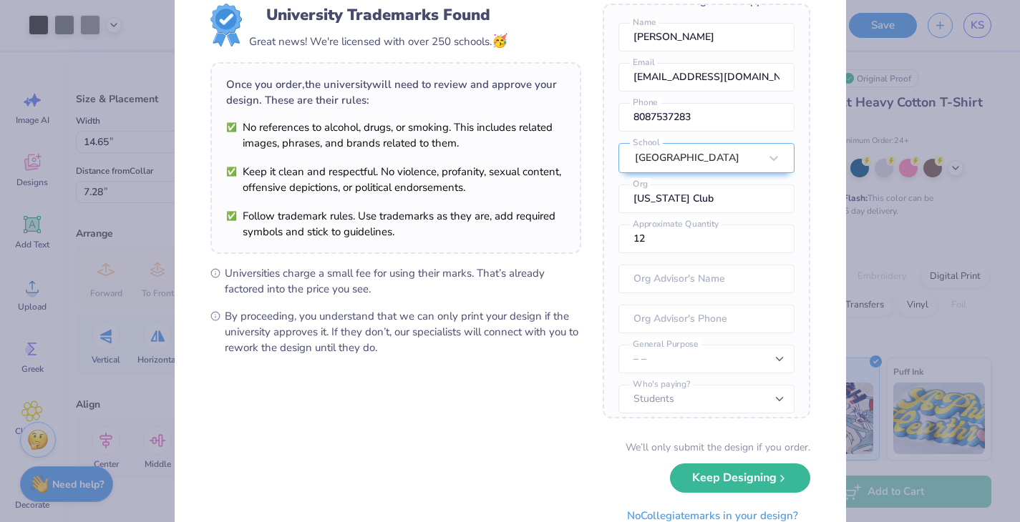
scroll to position [51, 0]
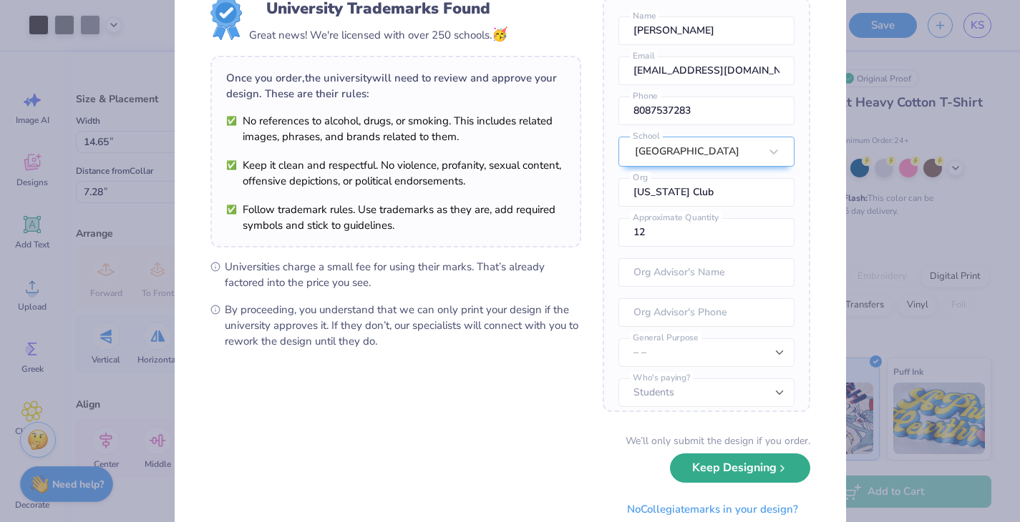
click at [766, 476] on button "Keep Designing" at bounding box center [740, 468] width 140 height 29
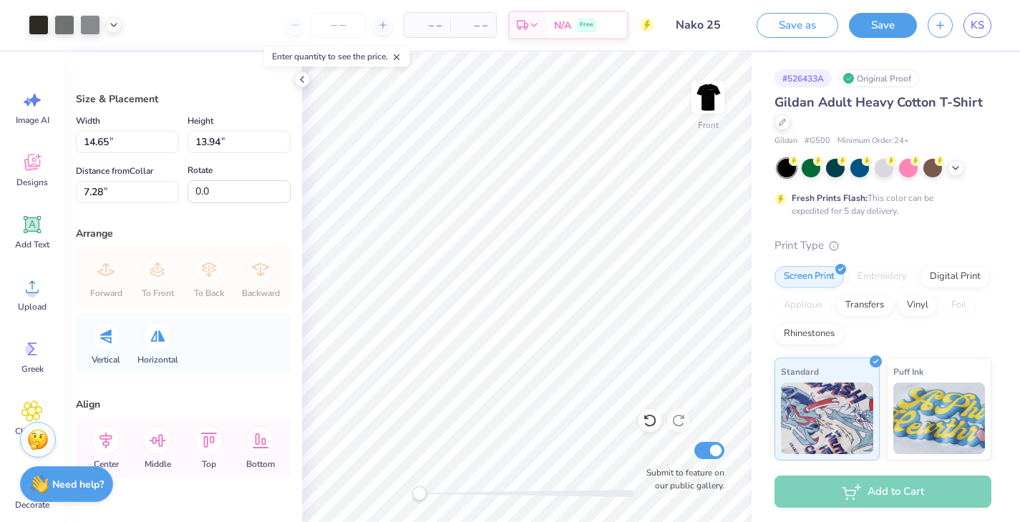
scroll to position [0, 0]
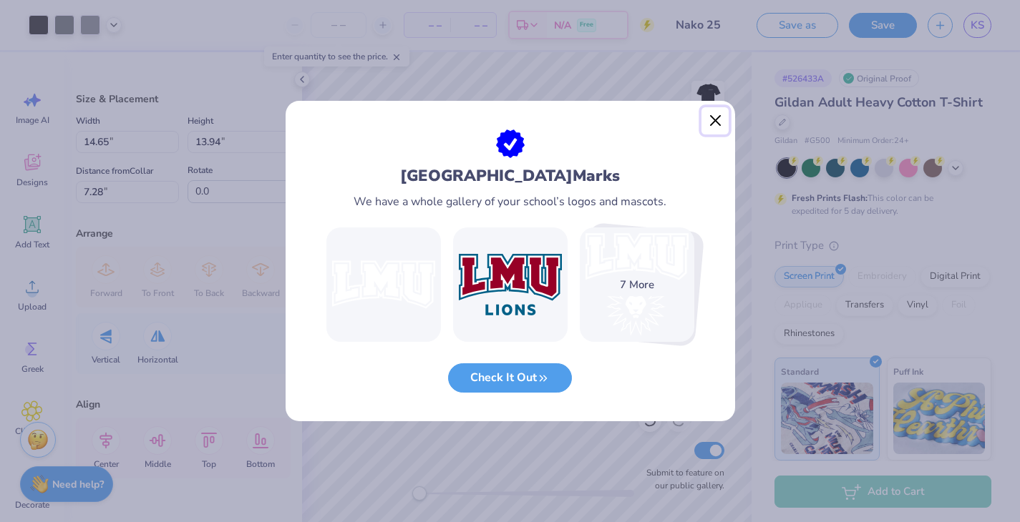
click at [721, 113] on button "Close" at bounding box center [714, 120] width 27 height 27
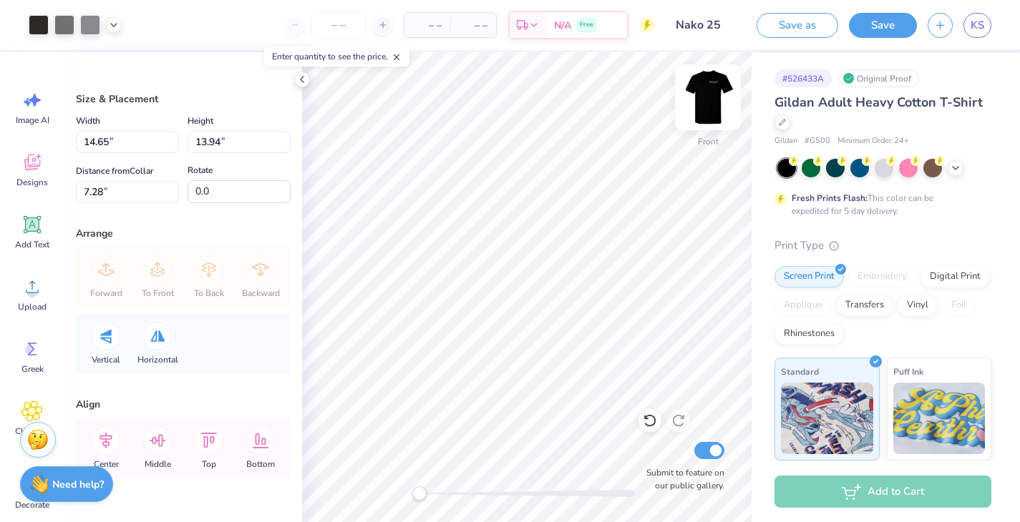
type input "14.19"
type input "13.50"
type input "5.36"
type input "13.03"
type input "12.40"
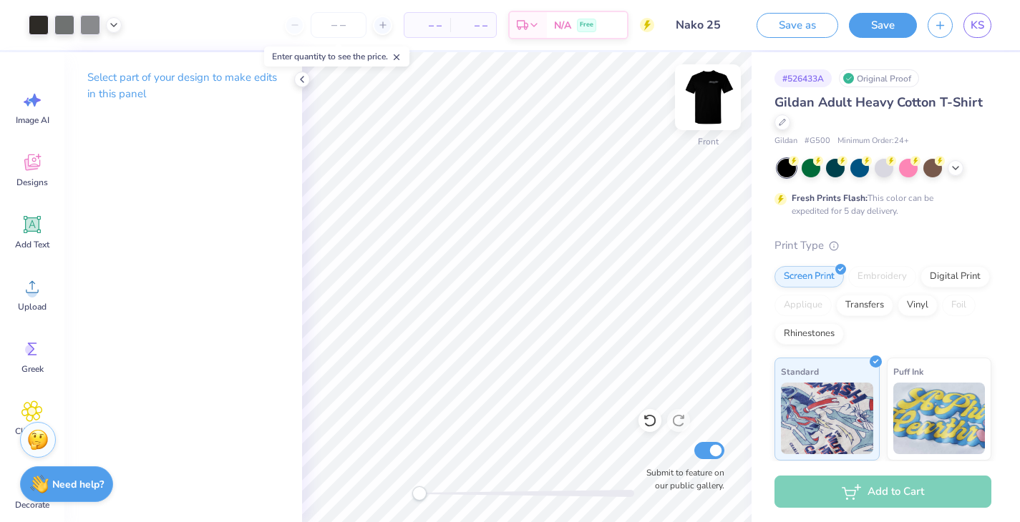
click at [701, 91] on img at bounding box center [707, 97] width 57 height 57
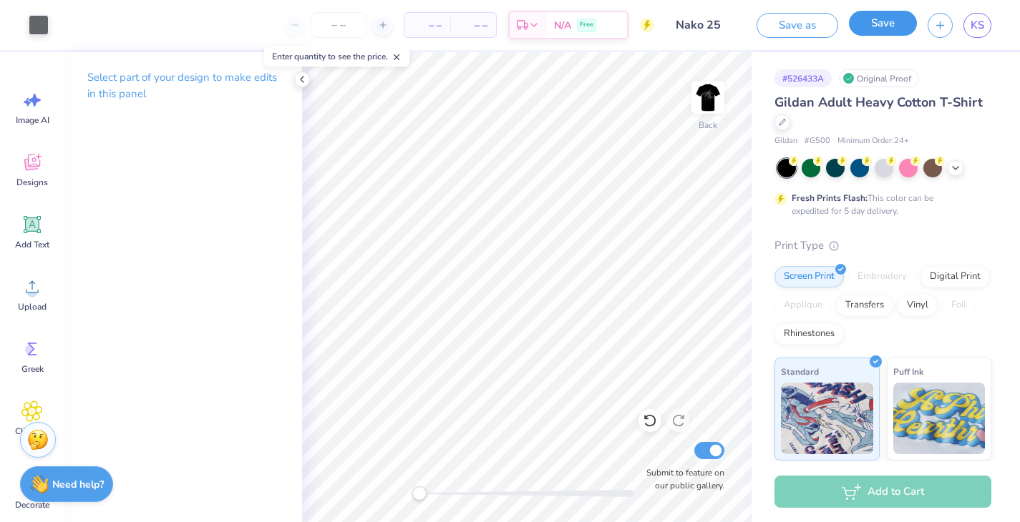
click at [869, 24] on button "Save" at bounding box center [883, 23] width 68 height 25
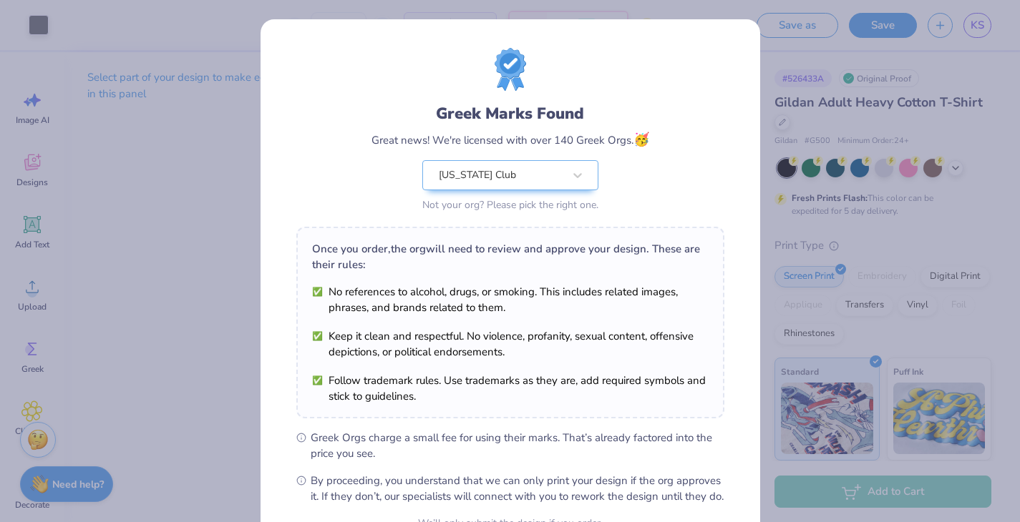
click at [816, 155] on div "Greek Marks Found Great news! We're licensed with over 140 Greek Orgs. 🥳 Hawaii…" at bounding box center [510, 261] width 1020 height 522
click at [784, 61] on div "Greek Marks Found Great news! We're licensed with over 140 Greek Orgs. 🥳 Hawaii…" at bounding box center [510, 261] width 1020 height 522
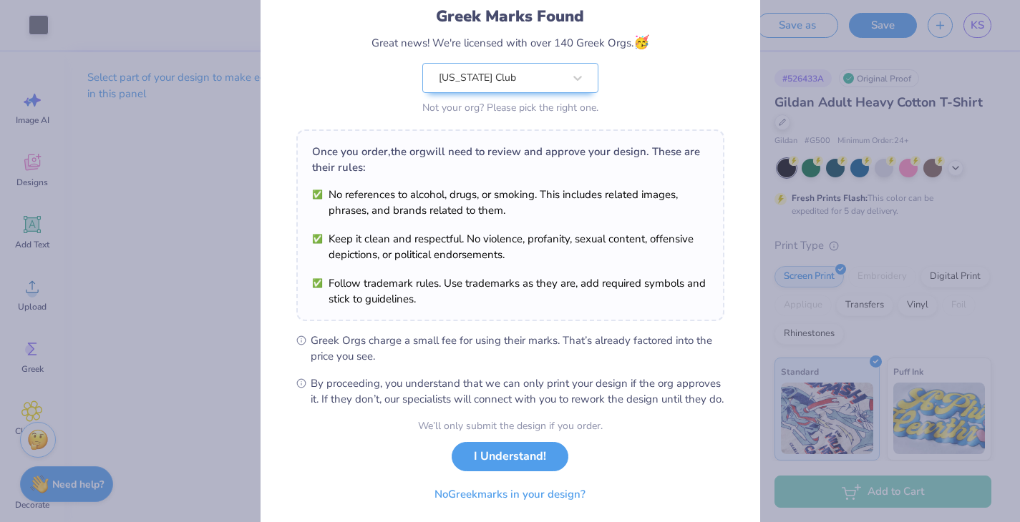
scroll to position [147, 0]
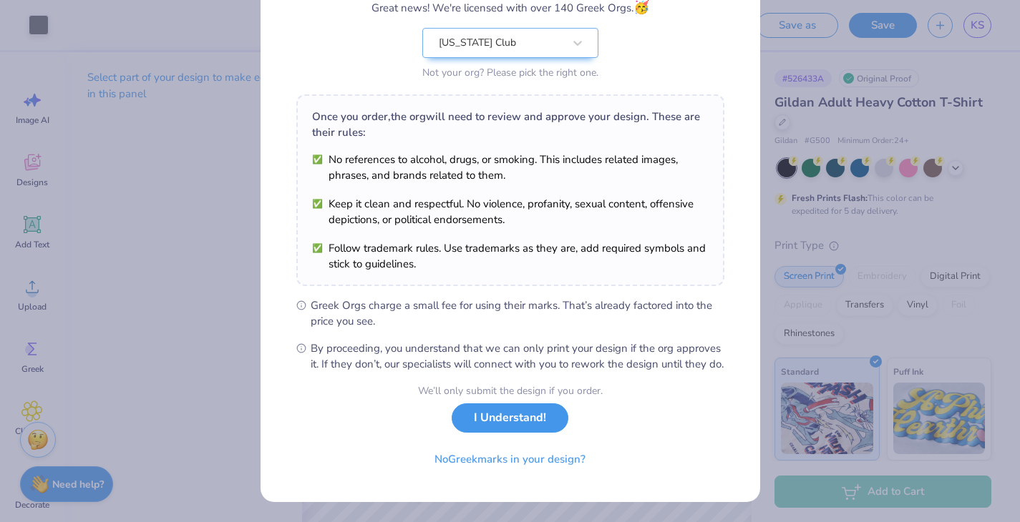
click at [517, 420] on button "I Understand!" at bounding box center [510, 418] width 117 height 29
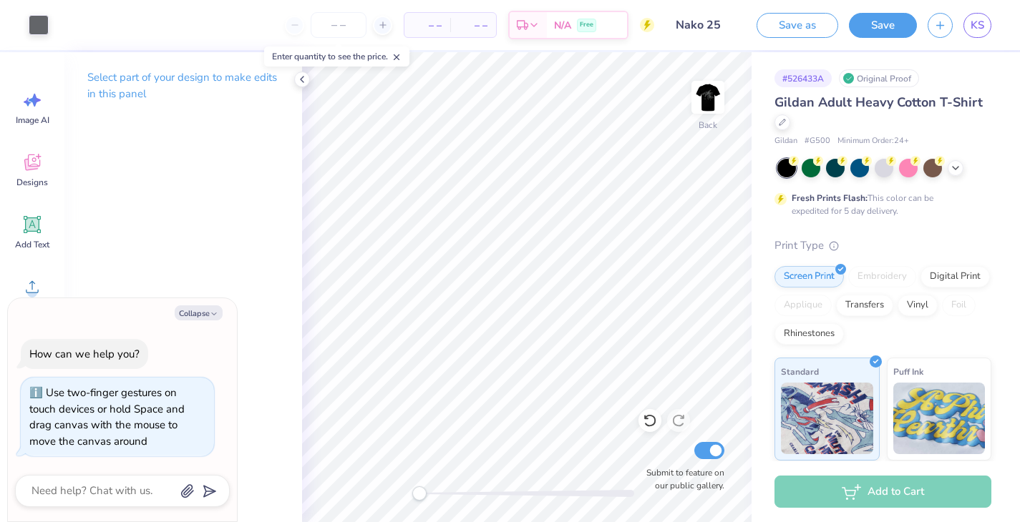
click at [404, 479] on div "Back Submit to feature on our public gallery." at bounding box center [526, 287] width 449 height 470
click at [375, 26] on div at bounding box center [382, 25] width 19 height 19
type input "12"
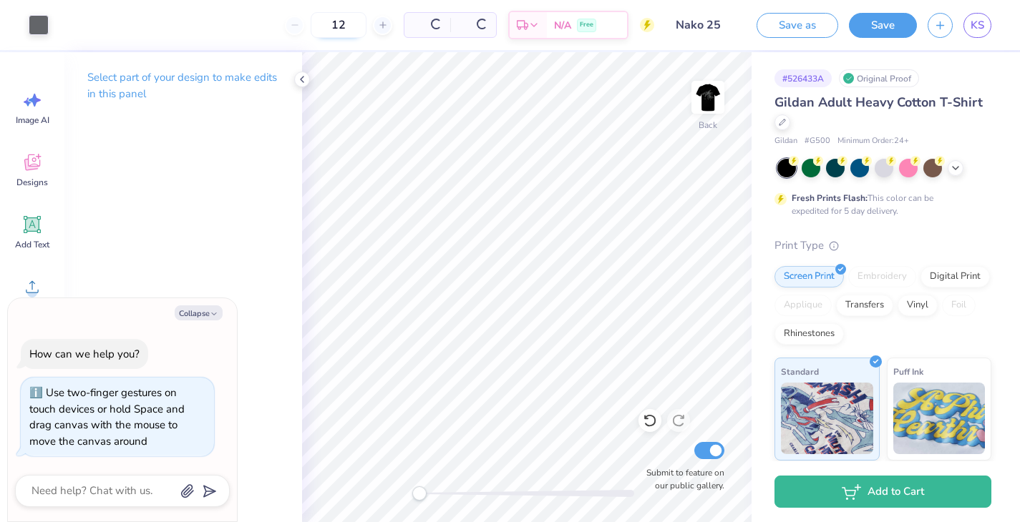
type textarea "x"
click at [311, 31] on input "12" at bounding box center [292, 25] width 56 height 26
click at [446, 26] on span "$891.96" at bounding box center [432, 25] width 36 height 15
click at [459, 25] on div "$891.96 Total" at bounding box center [433, 25] width 54 height 24
click at [451, 21] on span "$891.96" at bounding box center [432, 25] width 36 height 15
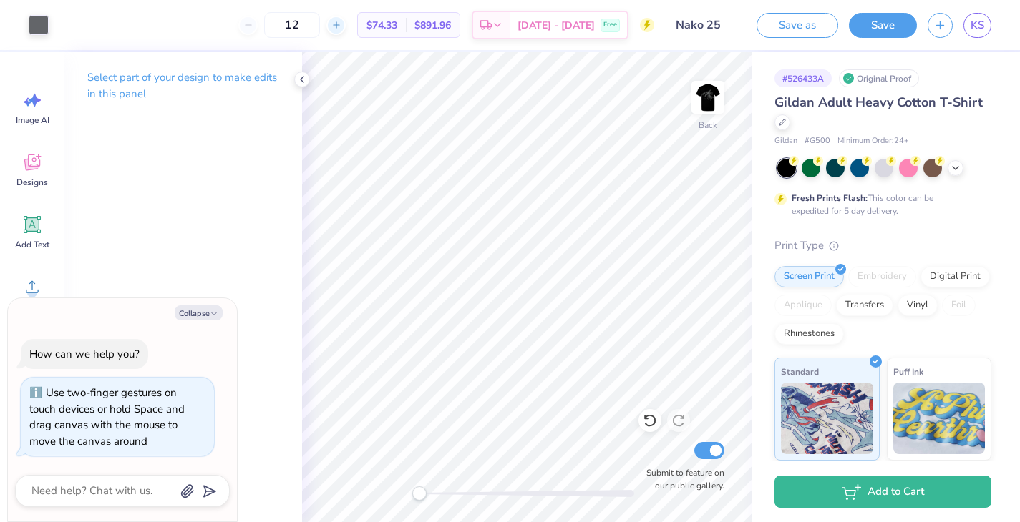
click at [341, 22] on icon at bounding box center [336, 25] width 10 height 10
type input "13"
type textarea "x"
click at [250, 25] on line at bounding box center [248, 25] width 6 height 0
type input "12"
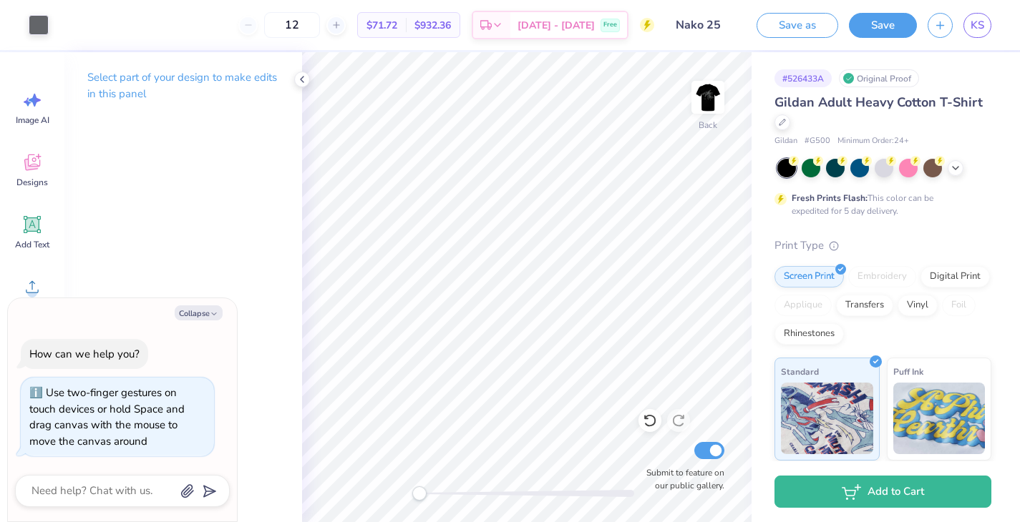
type textarea "x"
click at [451, 19] on span "$891.96" at bounding box center [432, 25] width 36 height 15
click at [384, 21] on div "$74.33 Per Item" at bounding box center [382, 25] width 48 height 24
click at [315, 29] on input "12" at bounding box center [292, 25] width 56 height 26
click at [319, 25] on input "12" at bounding box center [292, 25] width 56 height 26
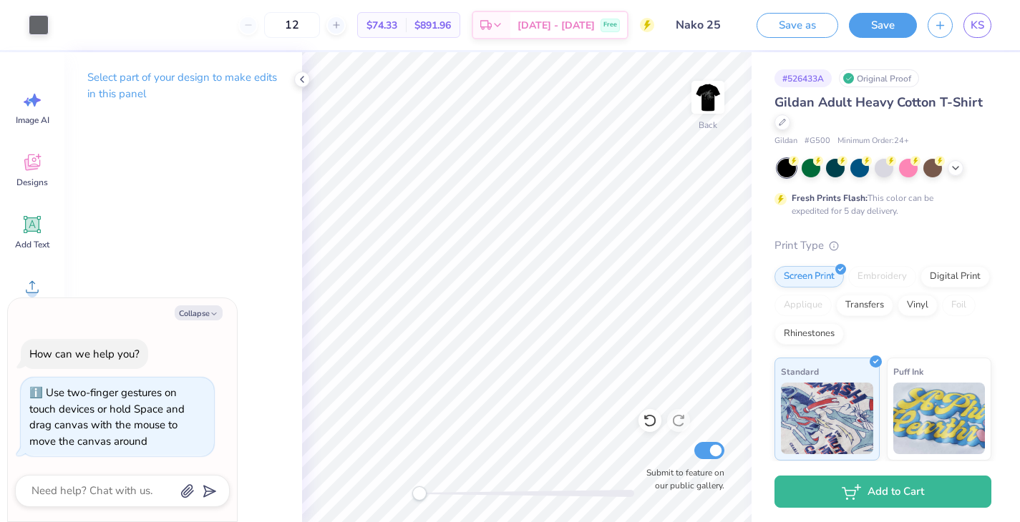
type input "1"
type textarea "x"
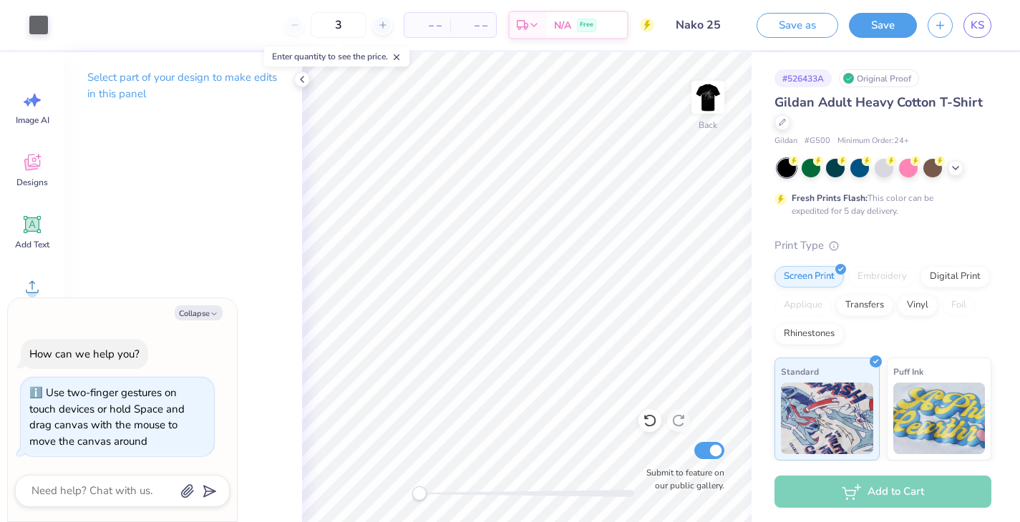
type input "30"
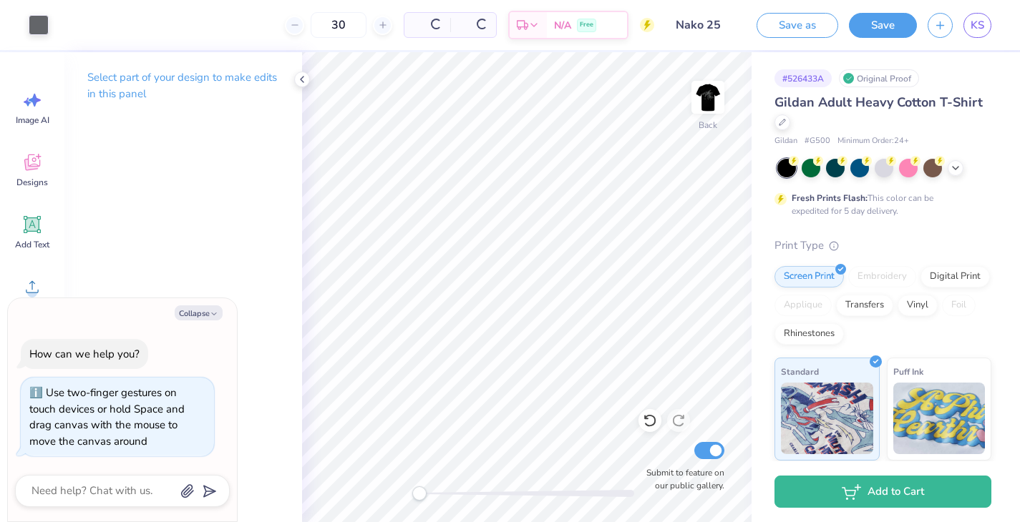
type textarea "x"
click at [252, 224] on div "Select part of your design to make edits in this panel" at bounding box center [183, 287] width 238 height 470
click at [503, 26] on icon at bounding box center [497, 26] width 11 height 11
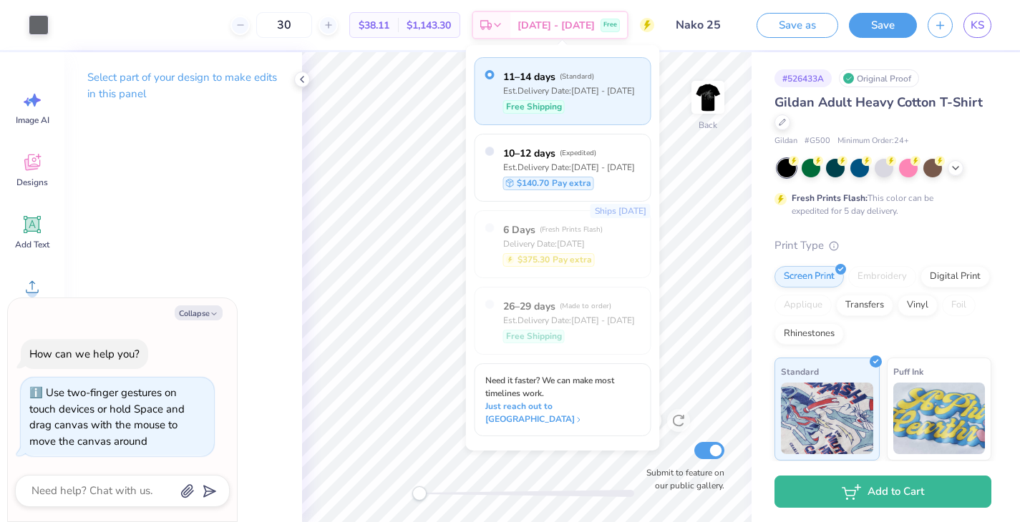
click at [451, 26] on span "$1,143.30" at bounding box center [428, 25] width 44 height 15
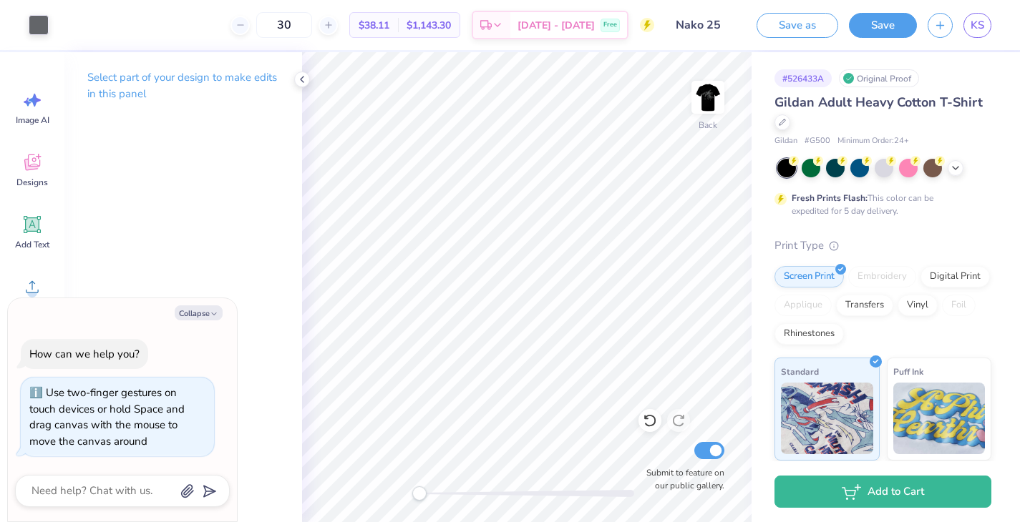
click at [441, 16] on div "$1,143.30 Total" at bounding box center [429, 25] width 62 height 24
click at [112, 244] on div "Select part of your design to make edits in this panel" at bounding box center [183, 287] width 238 height 470
click at [333, 24] on icon at bounding box center [328, 25] width 10 height 10
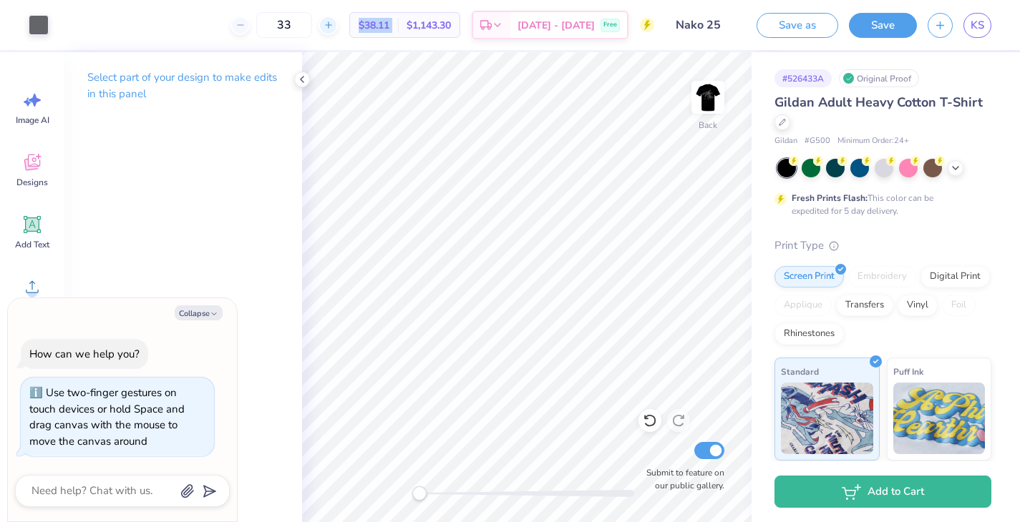
click at [333, 24] on icon at bounding box center [328, 25] width 10 height 10
type input "34"
click at [610, 27] on span "Free" at bounding box center [610, 27] width 14 height 10
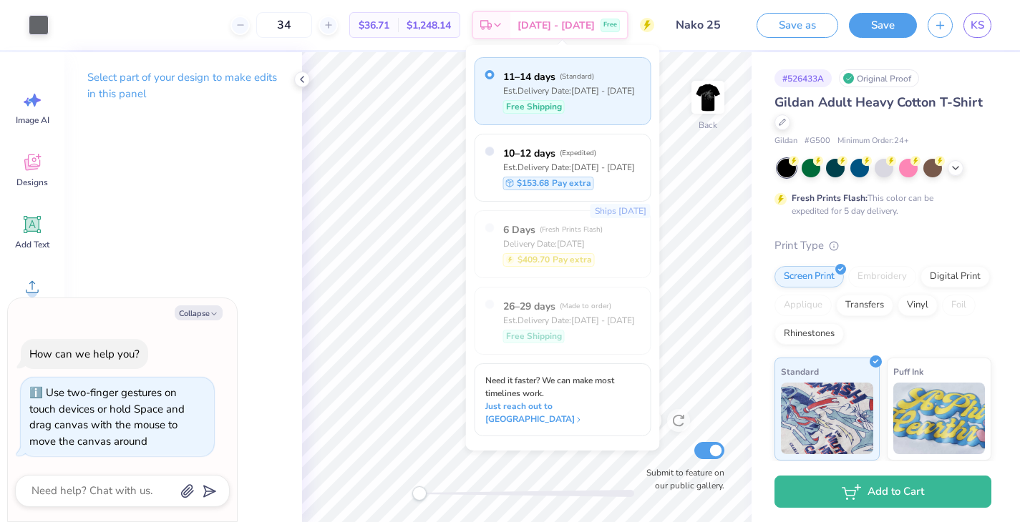
click at [603, 112] on div "Free Shipping" at bounding box center [569, 107] width 132 height 14
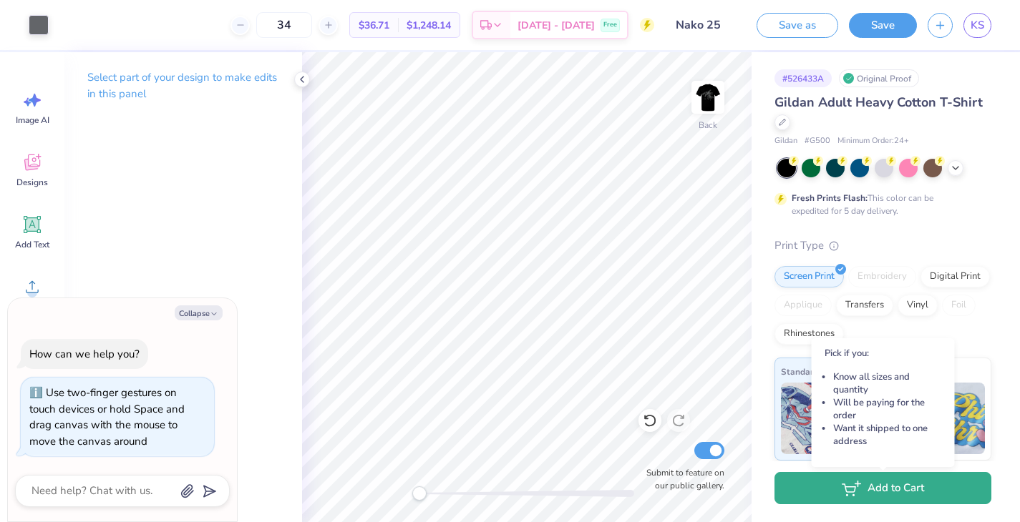
click at [899, 485] on button "Add to Cart" at bounding box center [882, 488] width 217 height 32
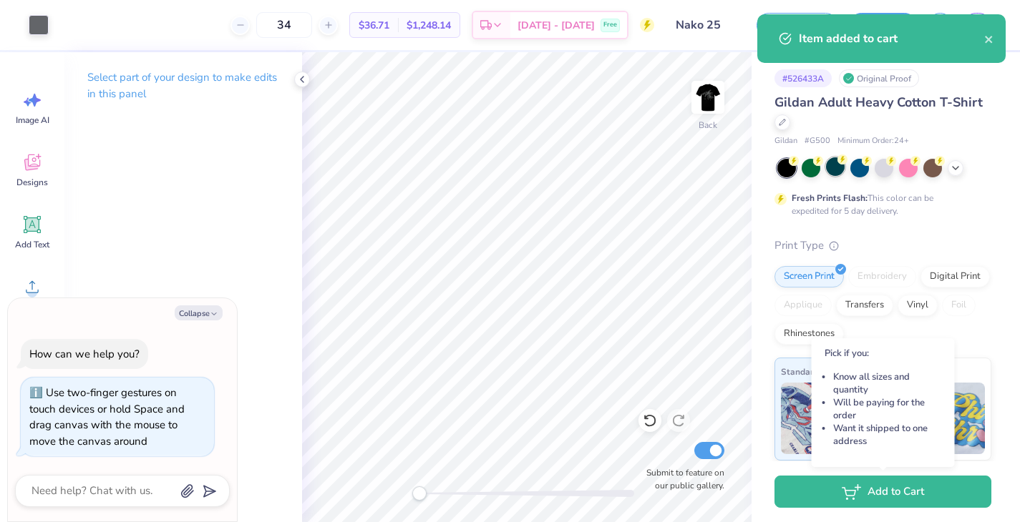
type textarea "x"
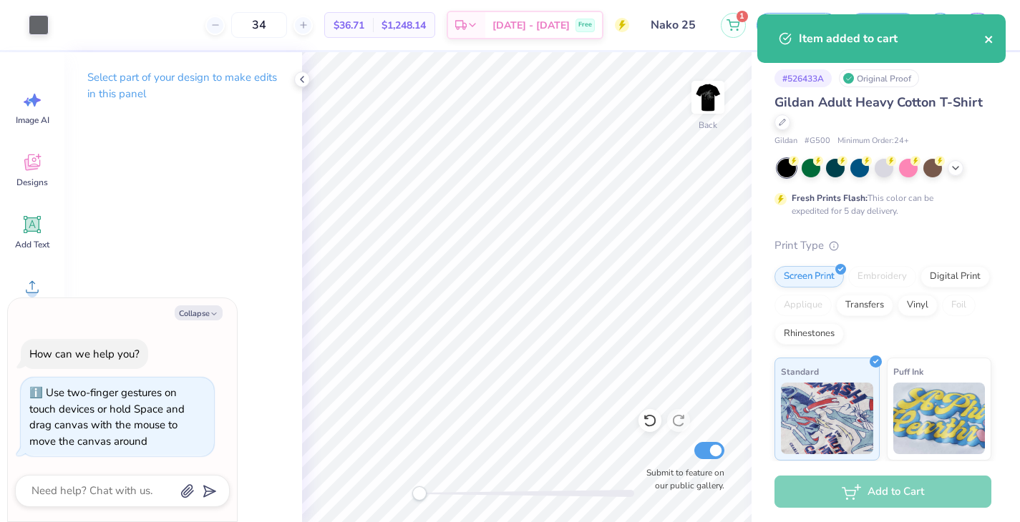
click at [992, 33] on button "close" at bounding box center [989, 38] width 10 height 17
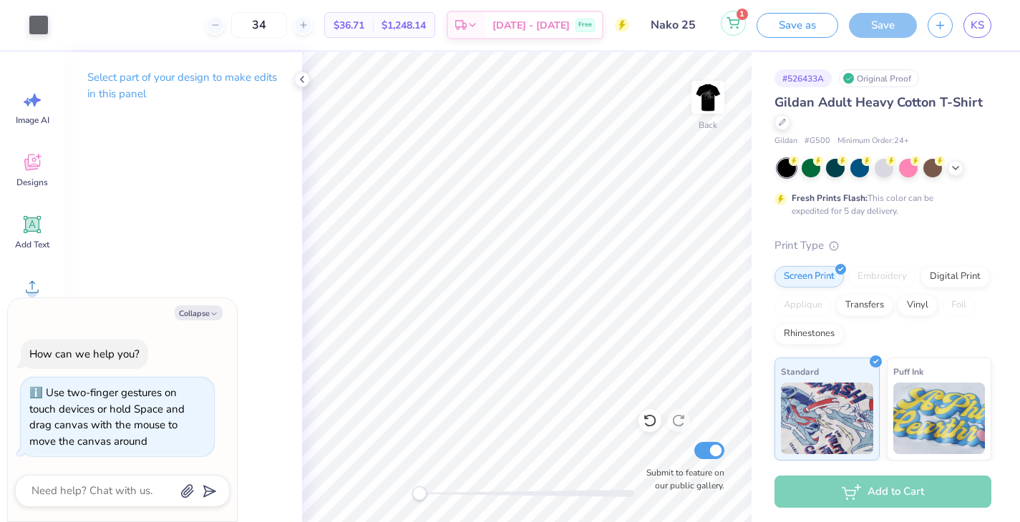
click at [731, 20] on icon at bounding box center [732, 22] width 13 height 11
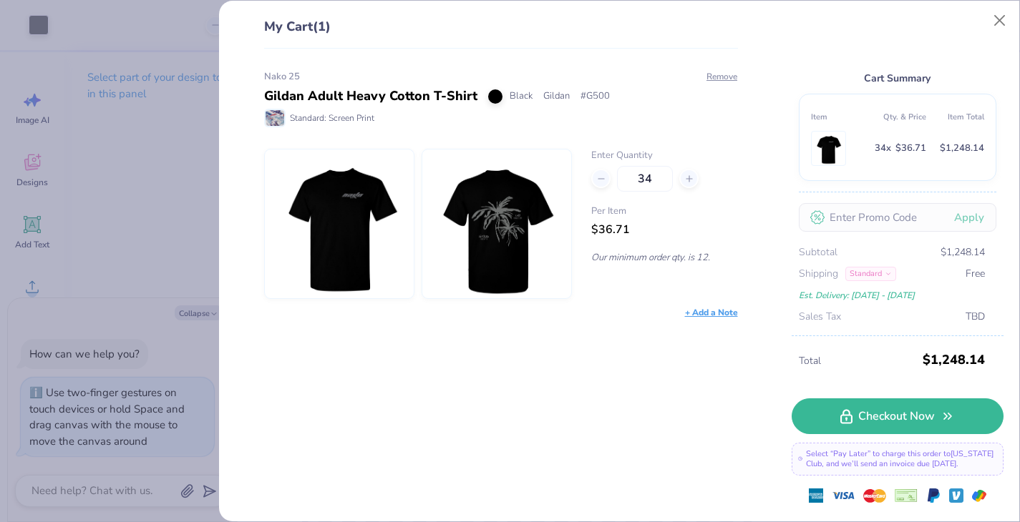
click at [897, 147] on span "$36.71" at bounding box center [910, 148] width 31 height 16
click at [995, 19] on button "Close" at bounding box center [999, 20] width 27 height 27
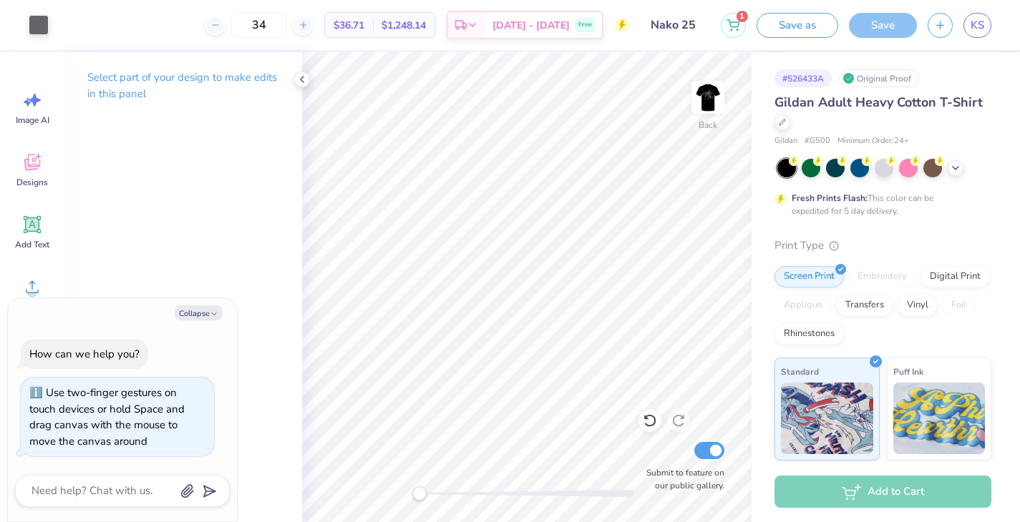
type textarea "x"
click at [882, 29] on div "Save" at bounding box center [883, 25] width 68 height 25
click at [977, 26] on span "KS" at bounding box center [977, 25] width 14 height 16
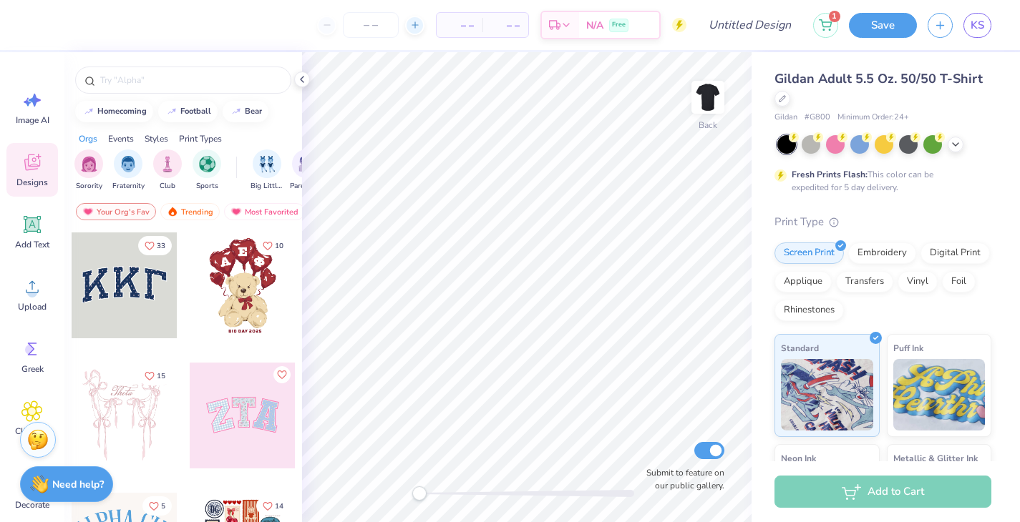
click at [414, 16] on div at bounding box center [414, 25] width 19 height 19
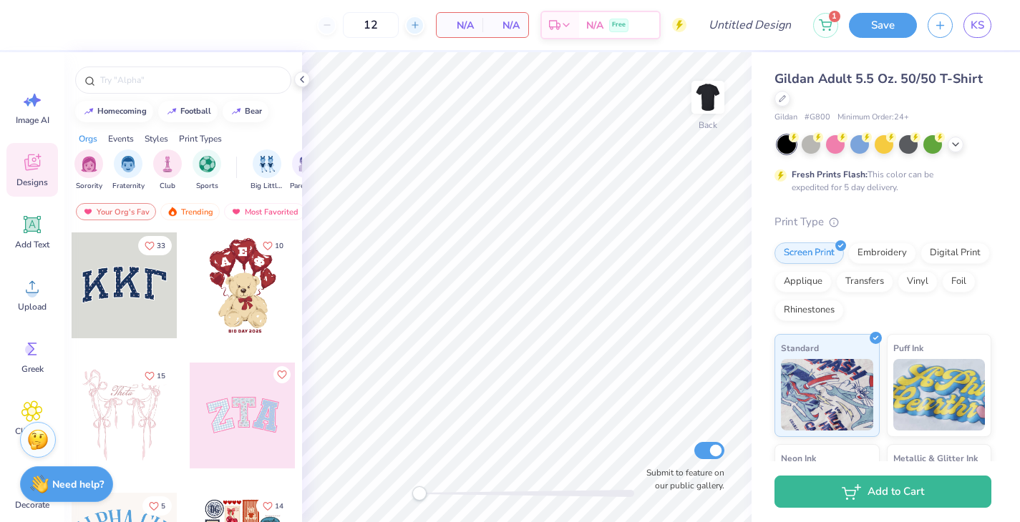
click at [416, 19] on div at bounding box center [414, 25] width 19 height 19
click at [416, 30] on div at bounding box center [414, 25] width 19 height 19
click at [342, 22] on div "14" at bounding box center [370, 25] width 107 height 26
click at [389, 14] on input "14" at bounding box center [371, 25] width 56 height 26
type input "40"
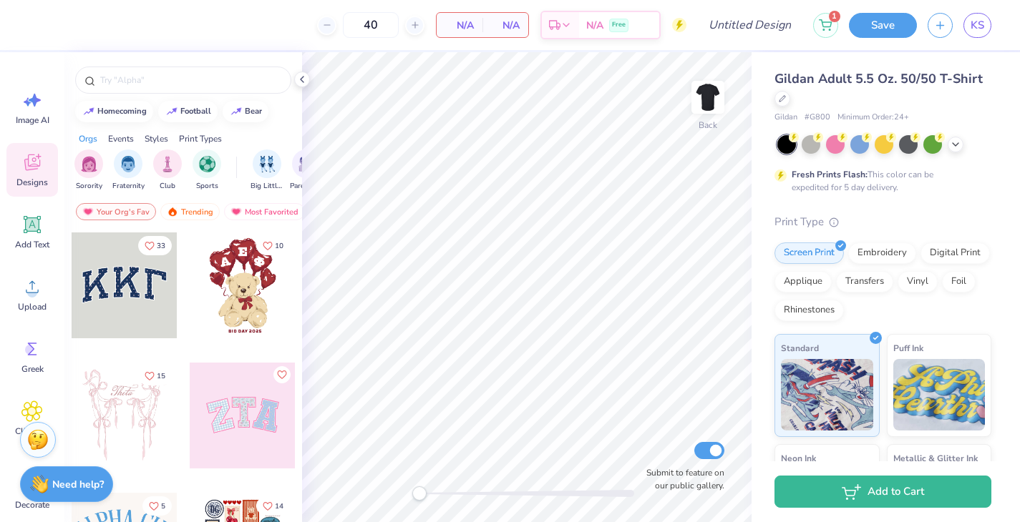
click at [467, 33] on div "N/A Per Item" at bounding box center [459, 25] width 46 height 24
click at [27, 288] on icon at bounding box center [31, 286] width 21 height 21
